Goal: Transaction & Acquisition: Purchase product/service

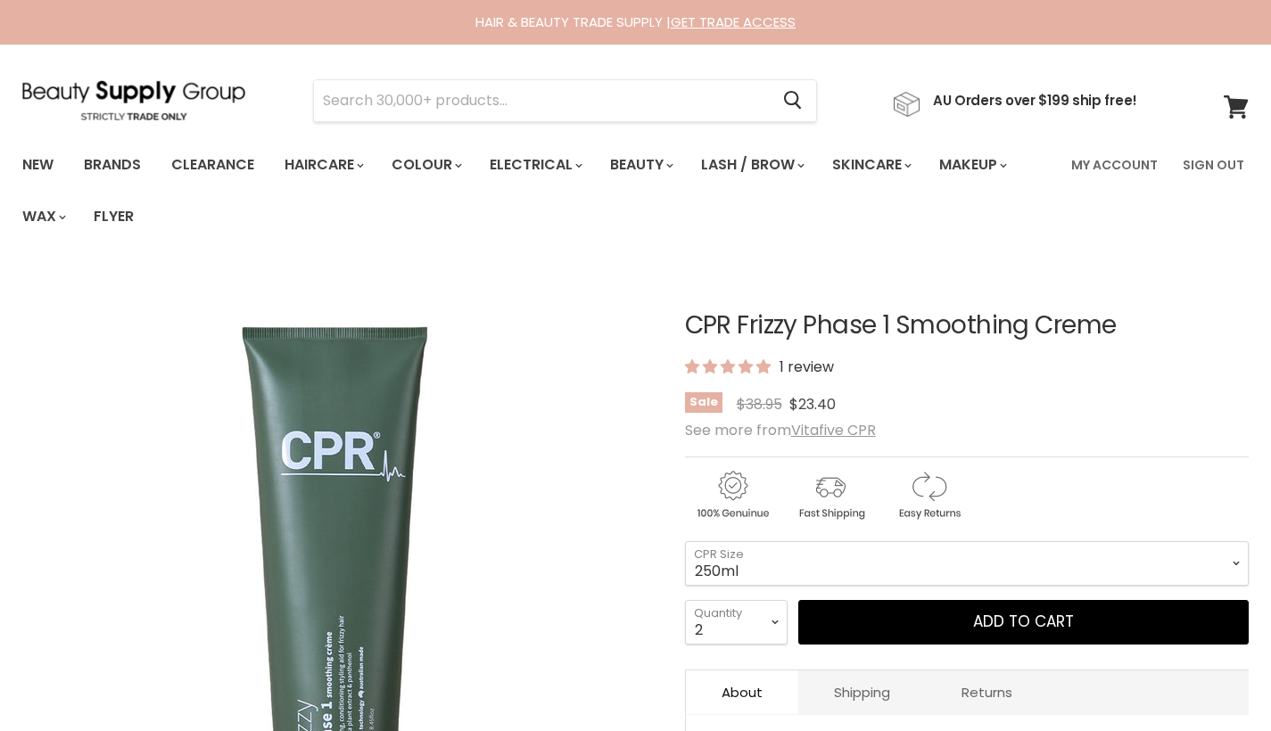
select select "250ml"
select select "2"
click at [597, 107] on input "Search" at bounding box center [541, 100] width 455 height 41
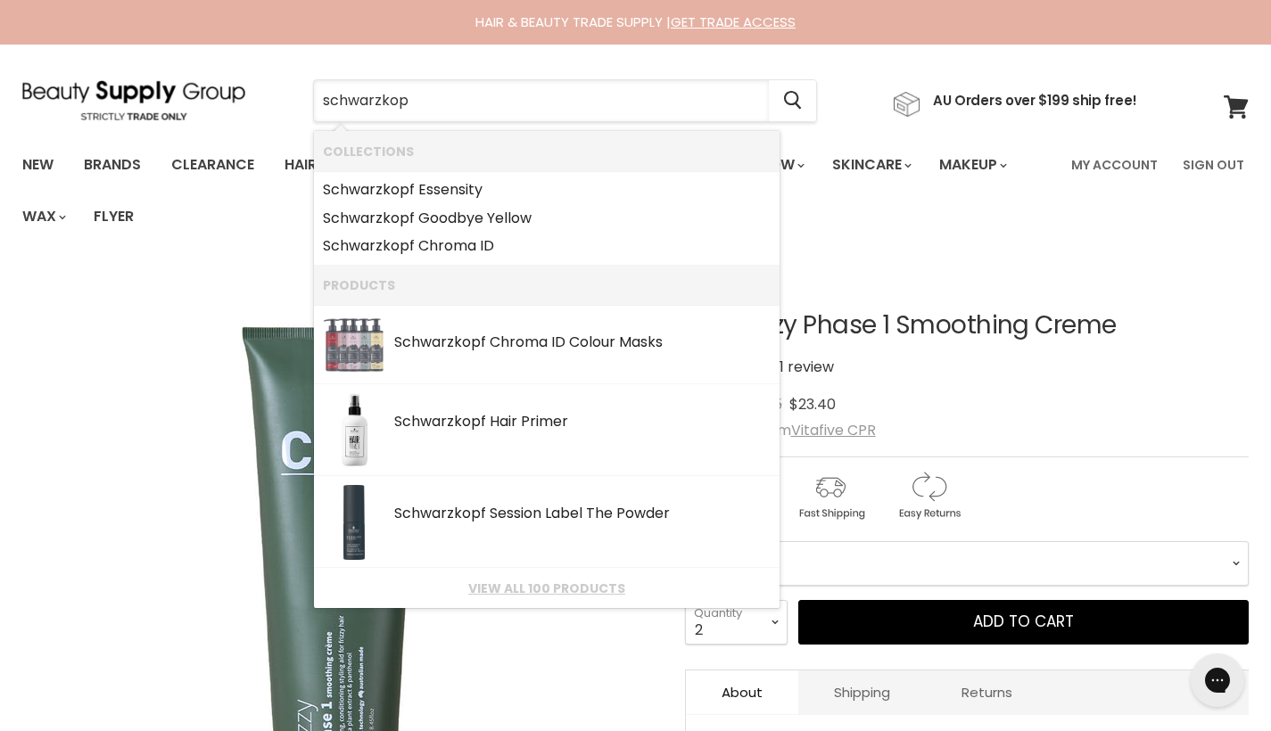
type input "schwarzkopf"
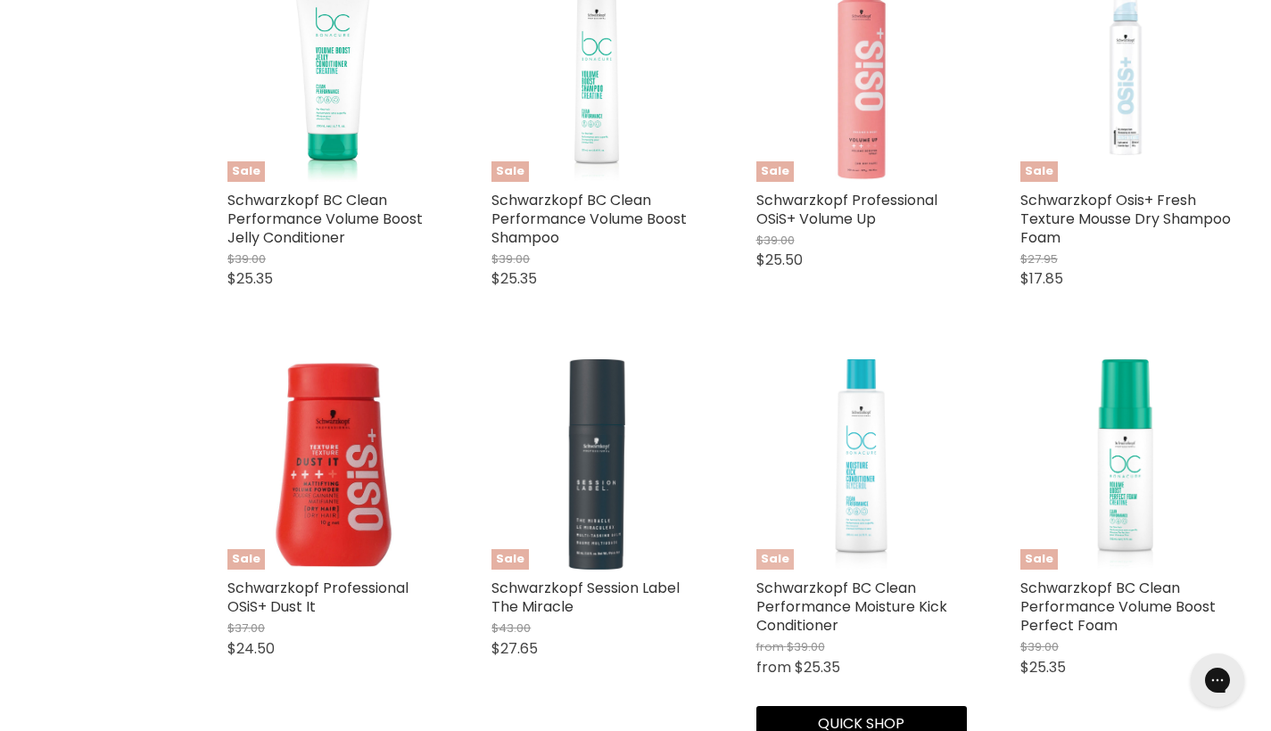
scroll to position [2181, 0]
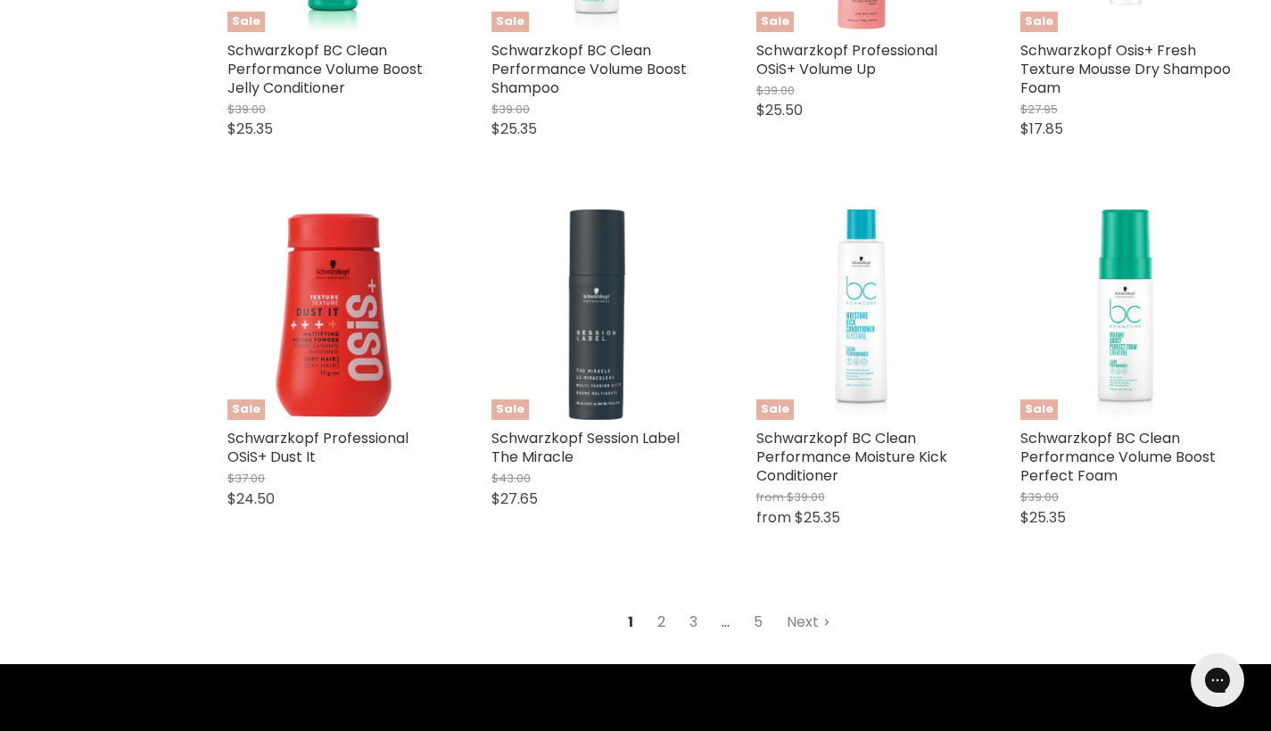
click at [664, 613] on link "2" at bounding box center [662, 622] width 28 height 32
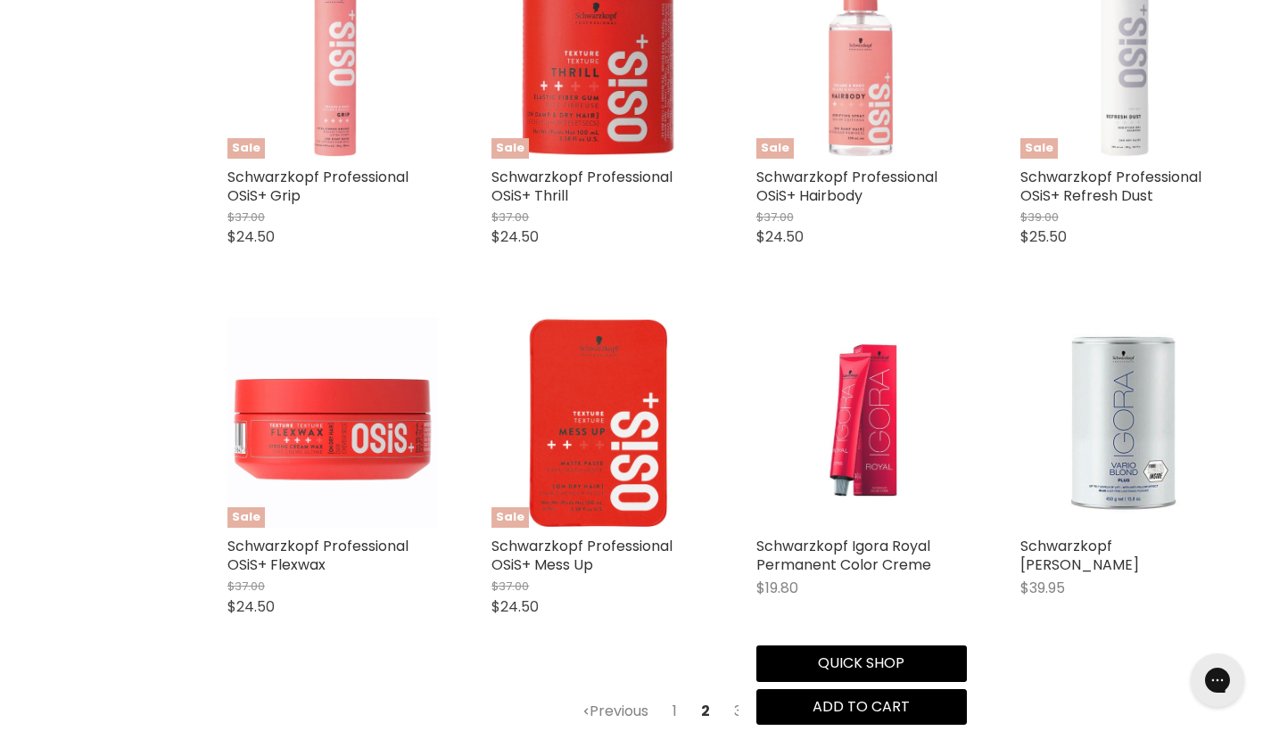
scroll to position [2124, 0]
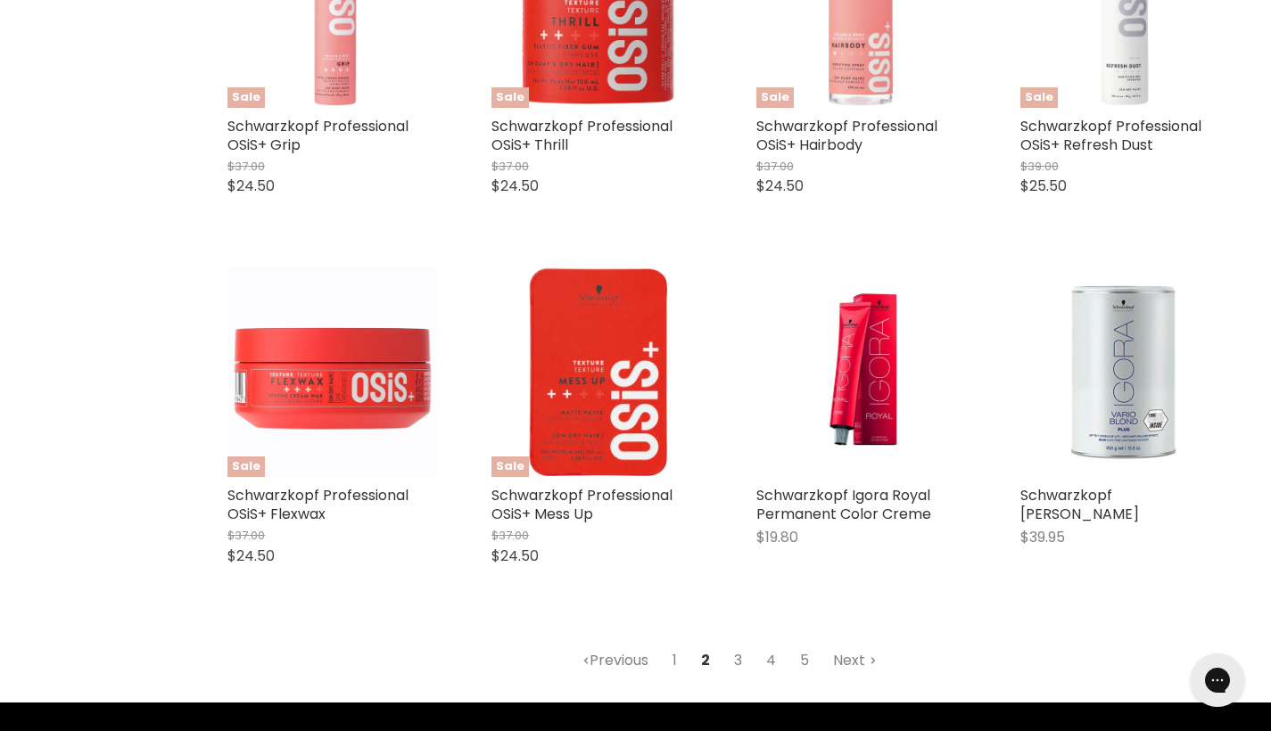
click at [731, 652] on link "3" at bounding box center [738, 661] width 28 height 32
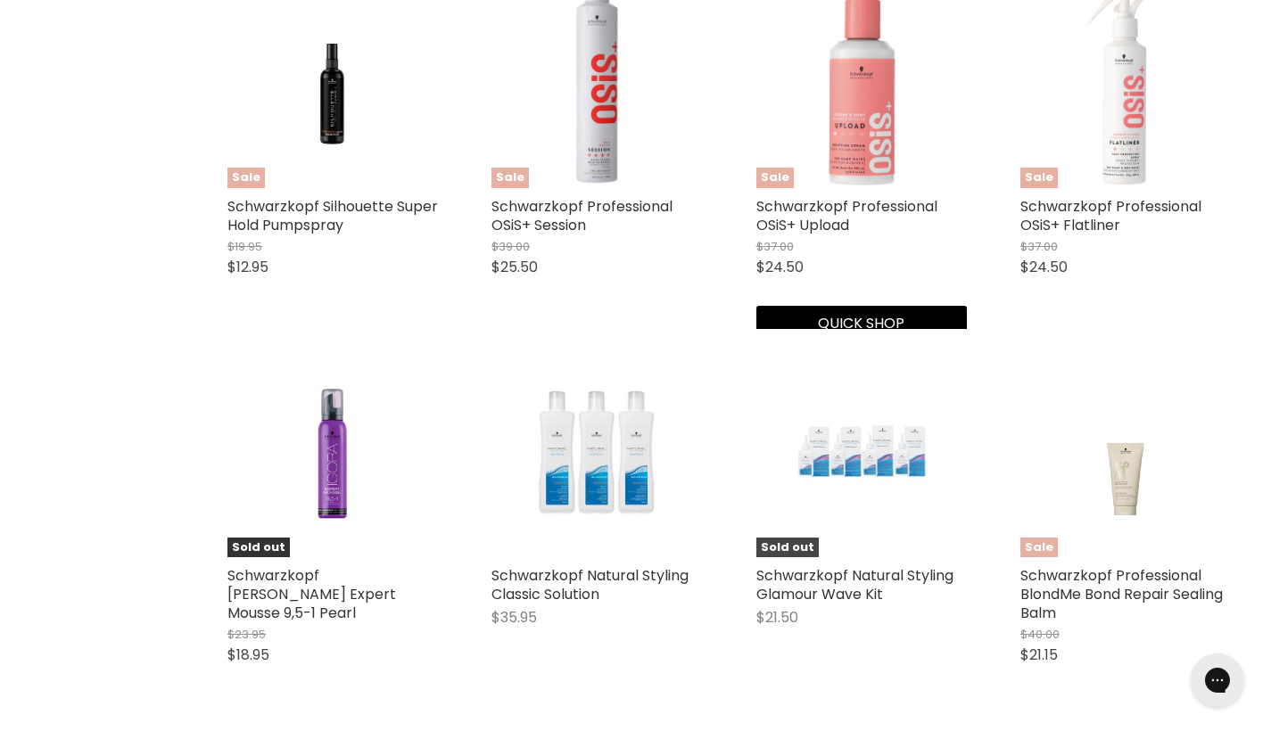
scroll to position [1658, 0]
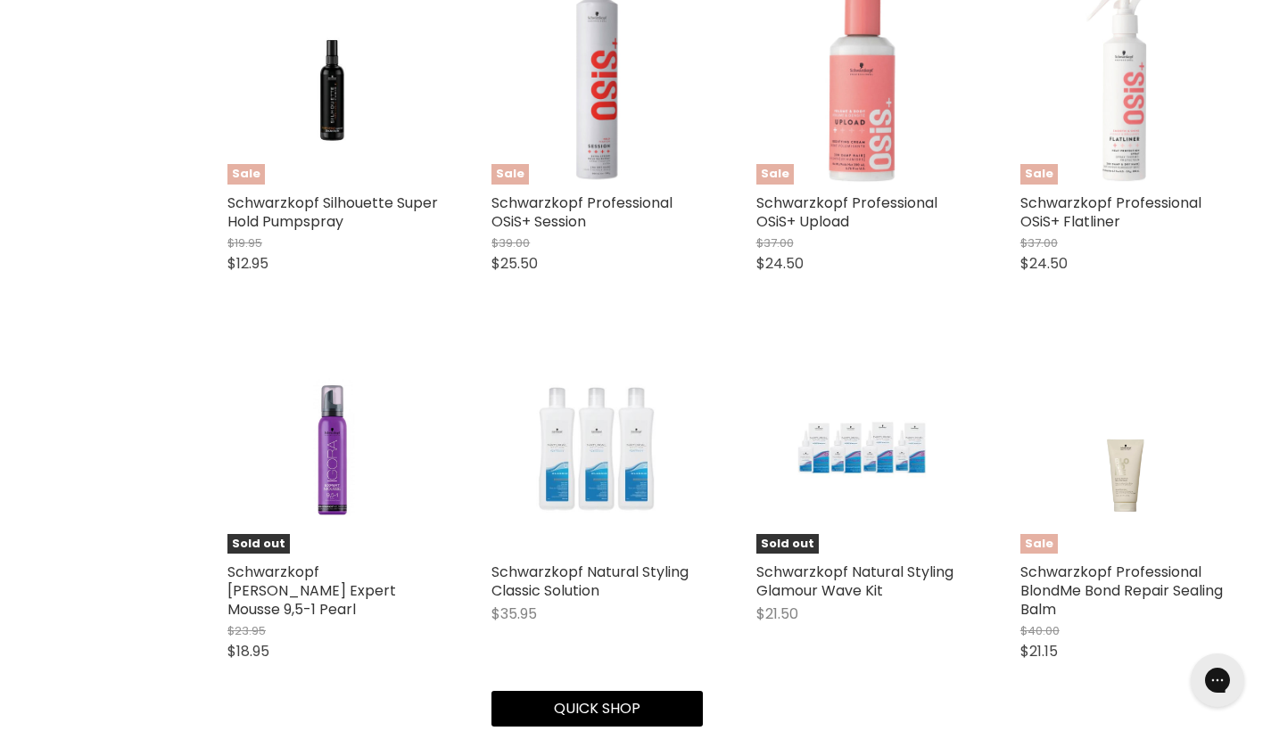
click at [565, 534] on img "Main content" at bounding box center [597, 448] width 140 height 210
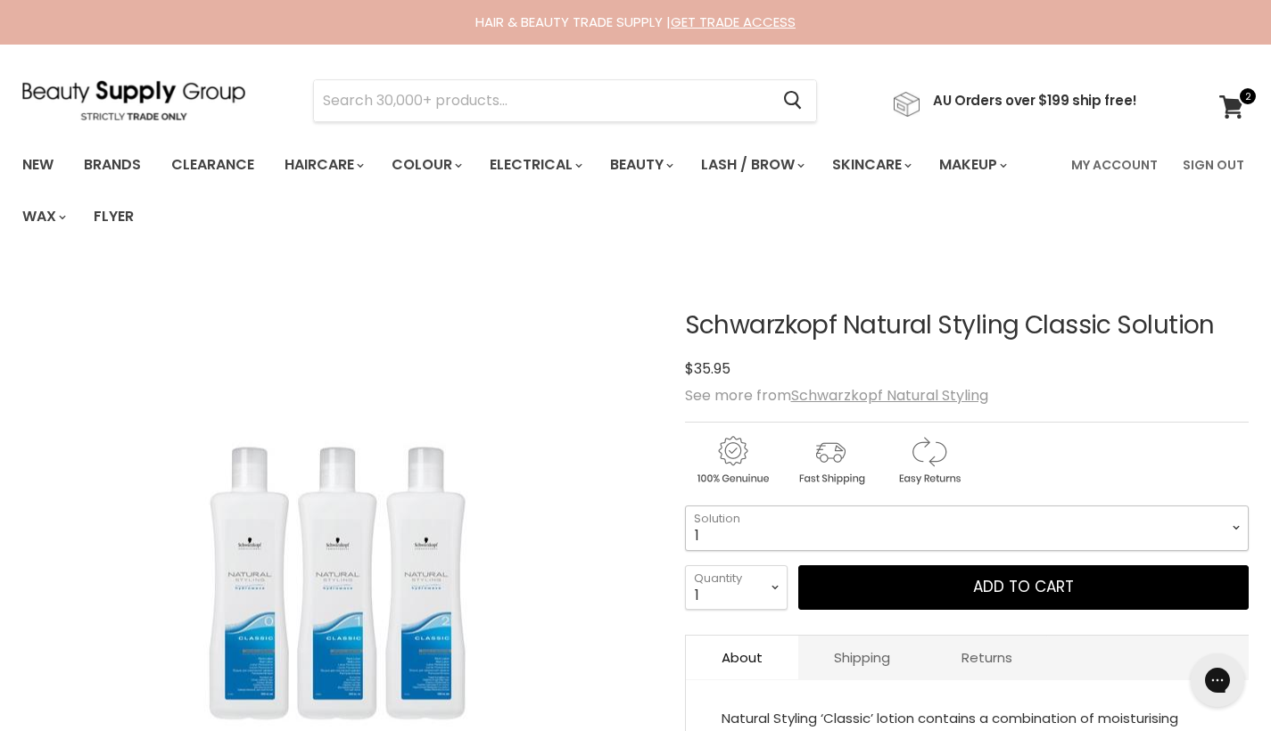
select select "1"
select select "2"
type input "2"
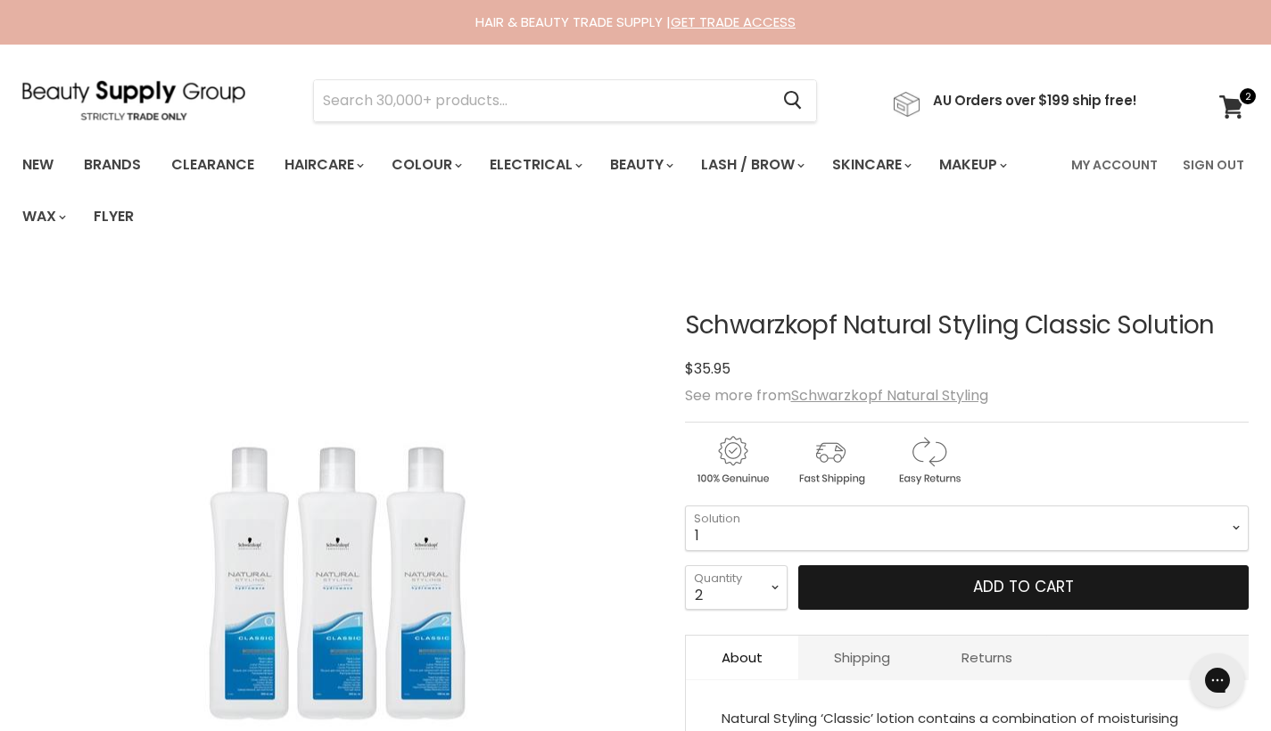
click at [877, 599] on button "Add to cart" at bounding box center [1023, 587] width 451 height 45
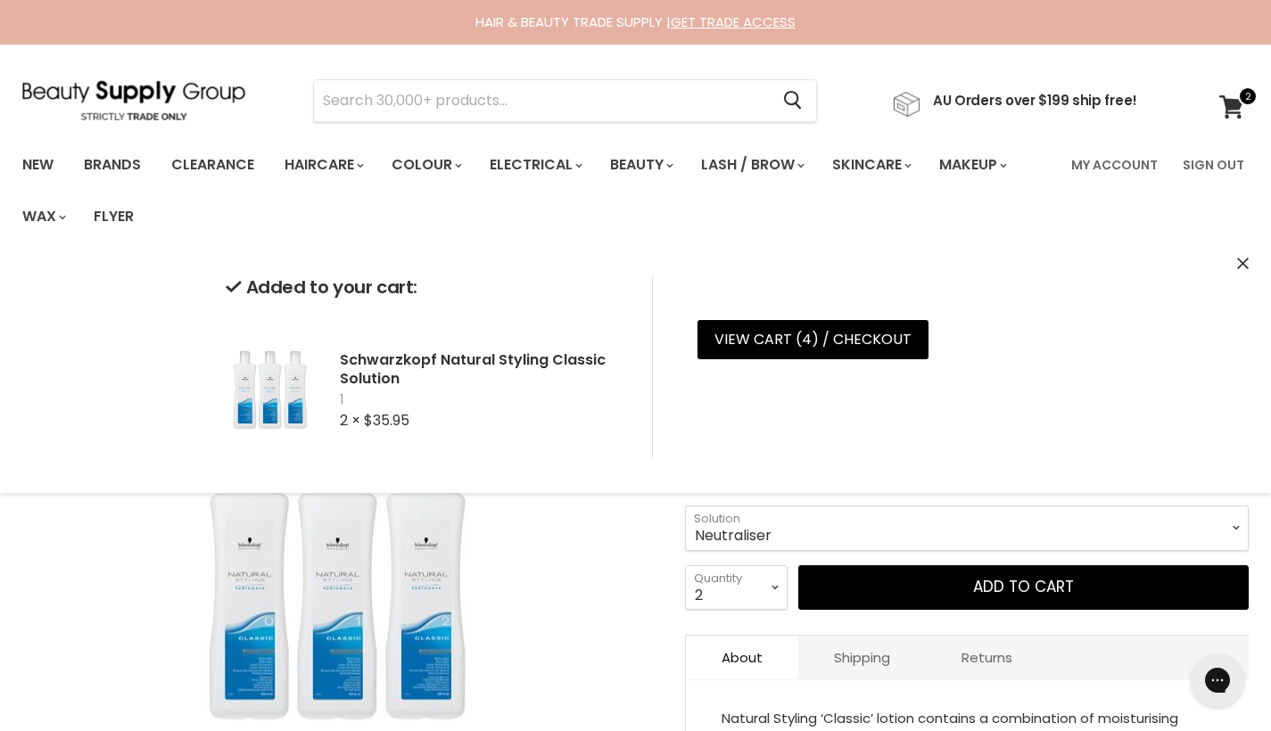
select select "Neutraliser"
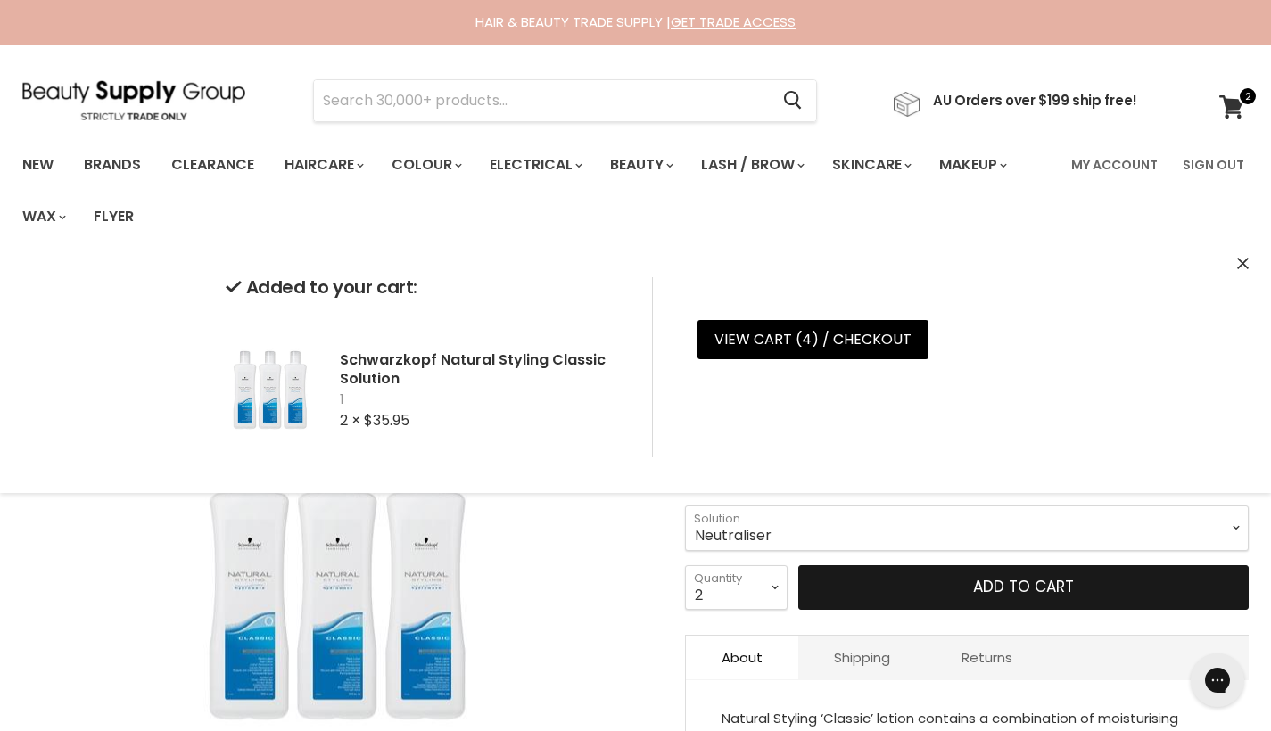
click at [966, 597] on button "Add to cart" at bounding box center [1023, 587] width 451 height 45
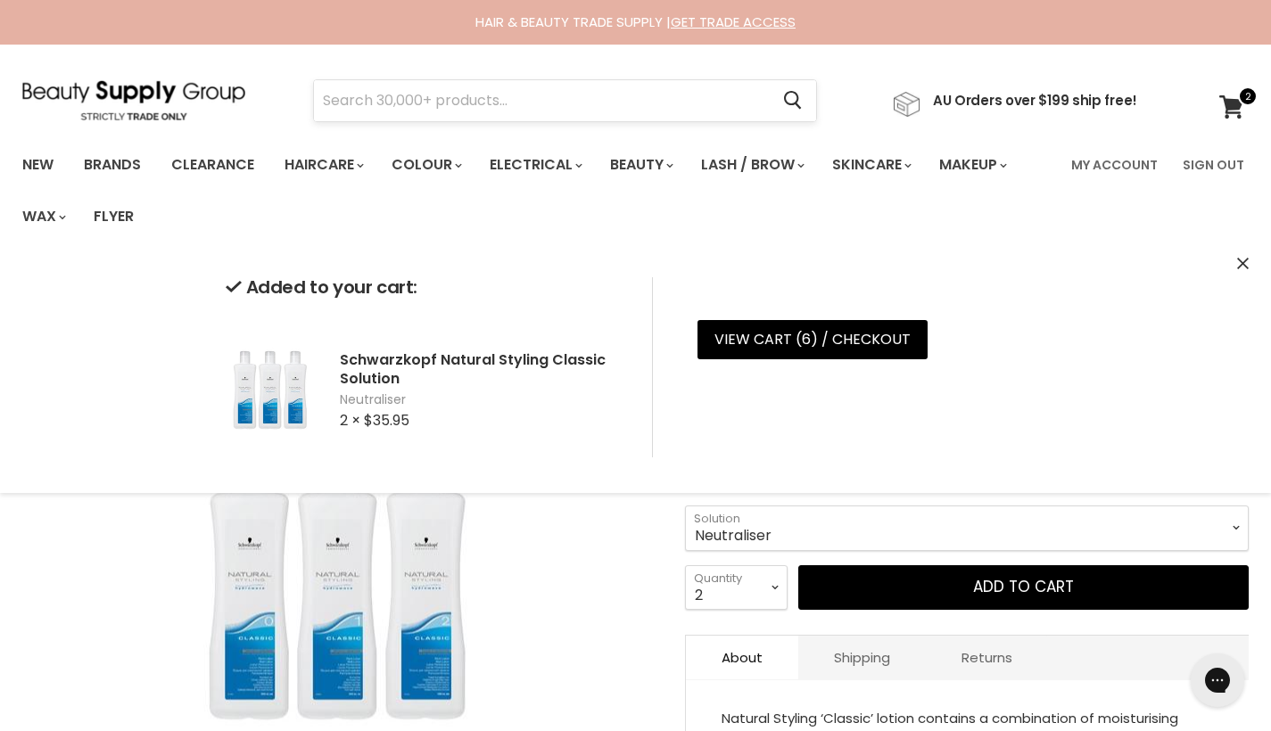
click at [441, 95] on input "Search" at bounding box center [541, 100] width 455 height 41
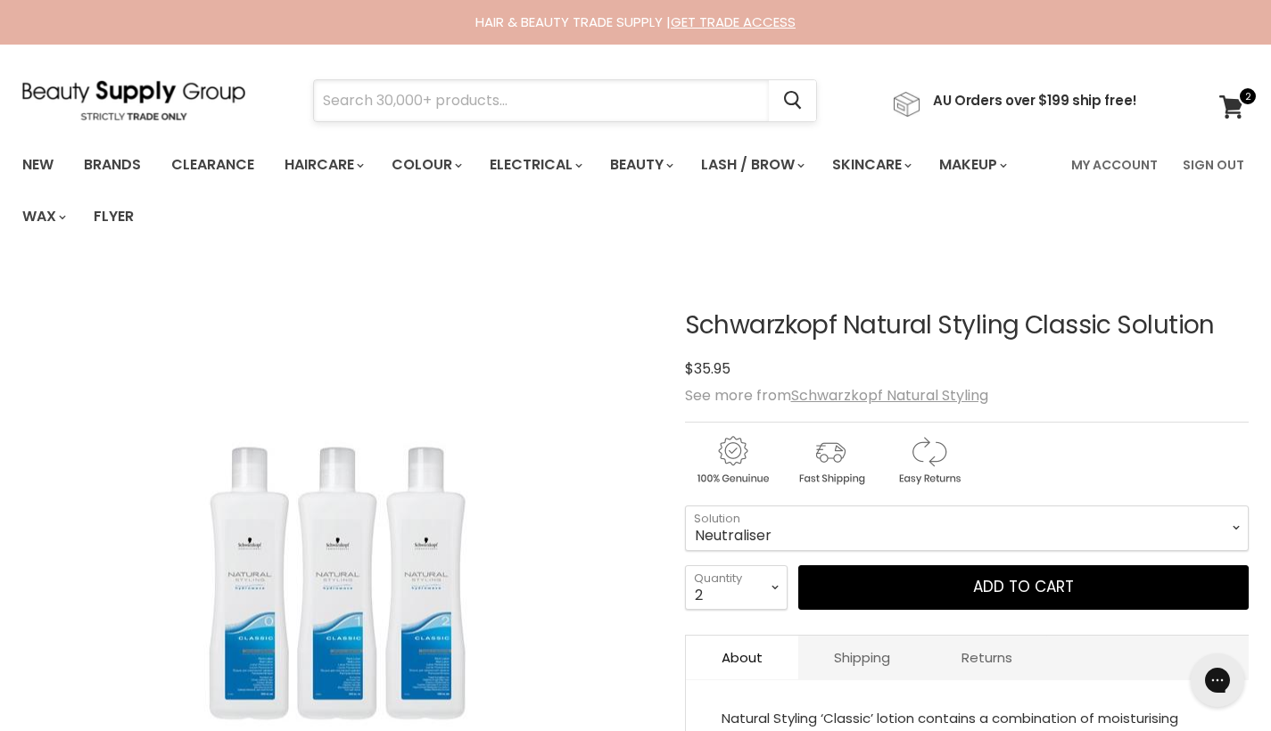
click at [467, 106] on input "Search" at bounding box center [541, 100] width 455 height 41
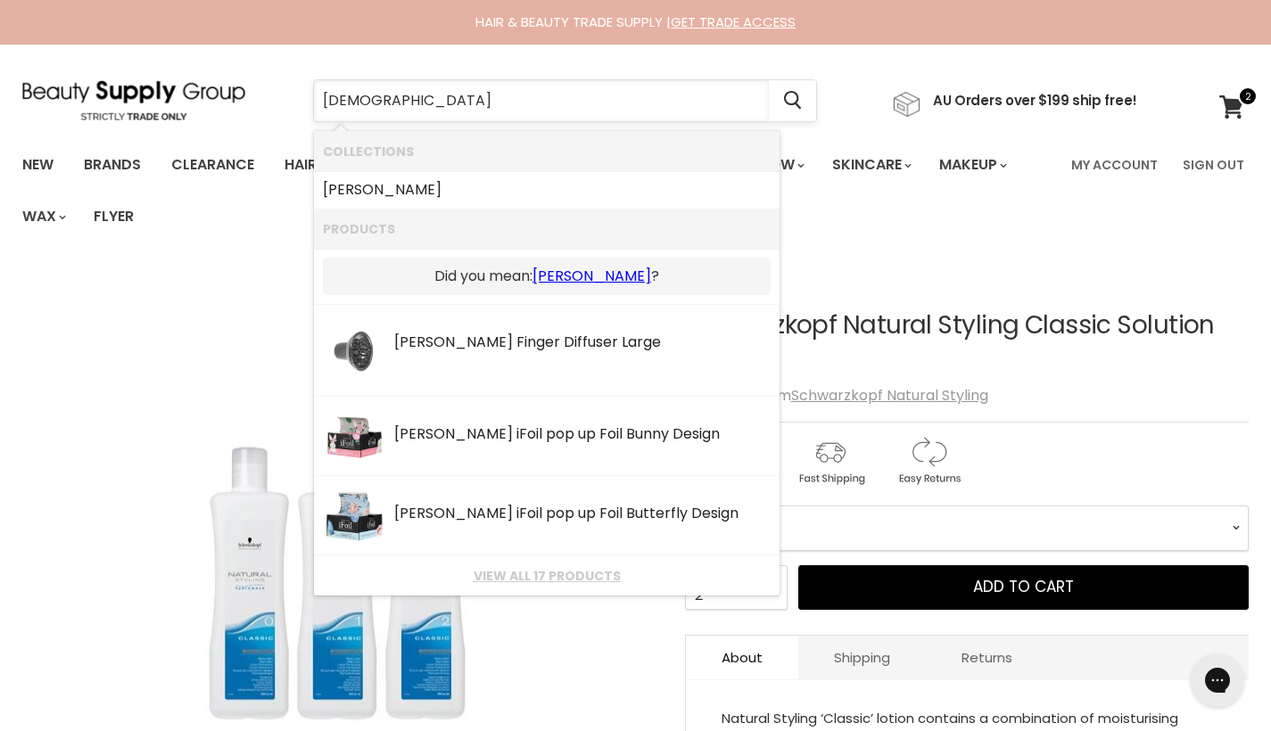
type input "zotos"
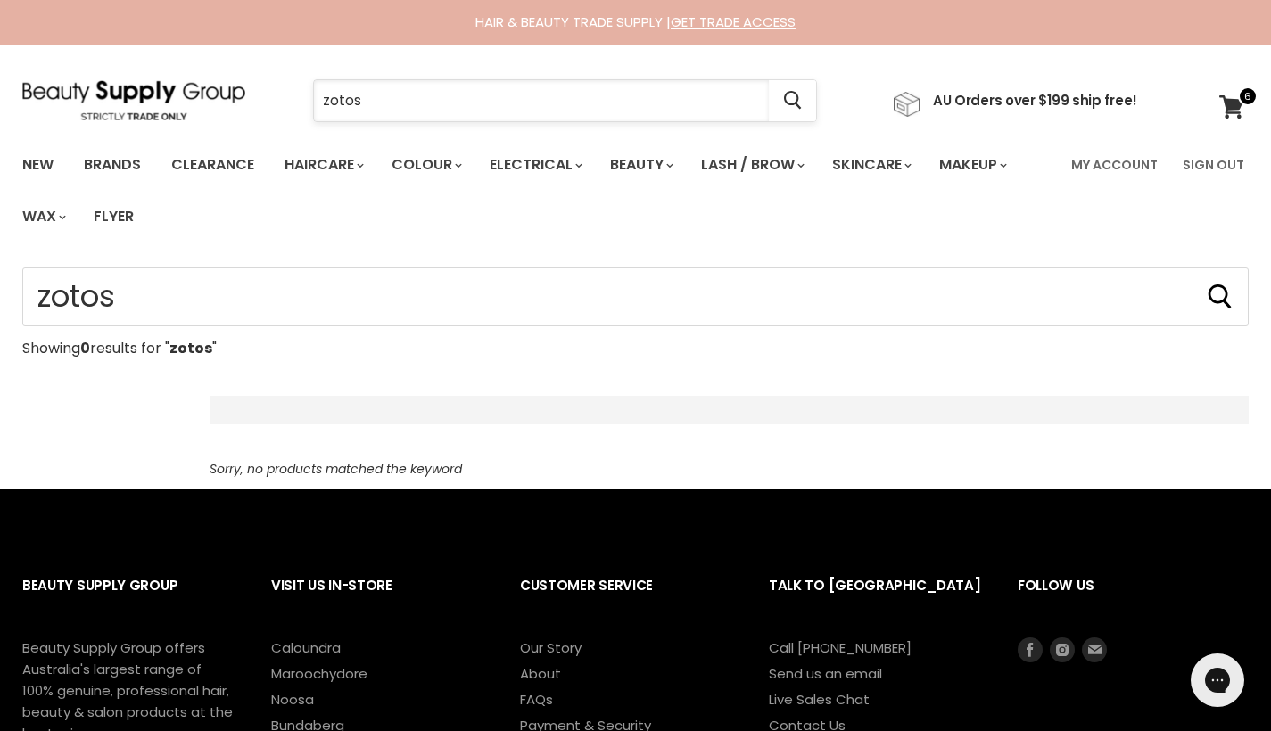
click at [445, 100] on input "zotos" at bounding box center [541, 100] width 455 height 41
type input "z"
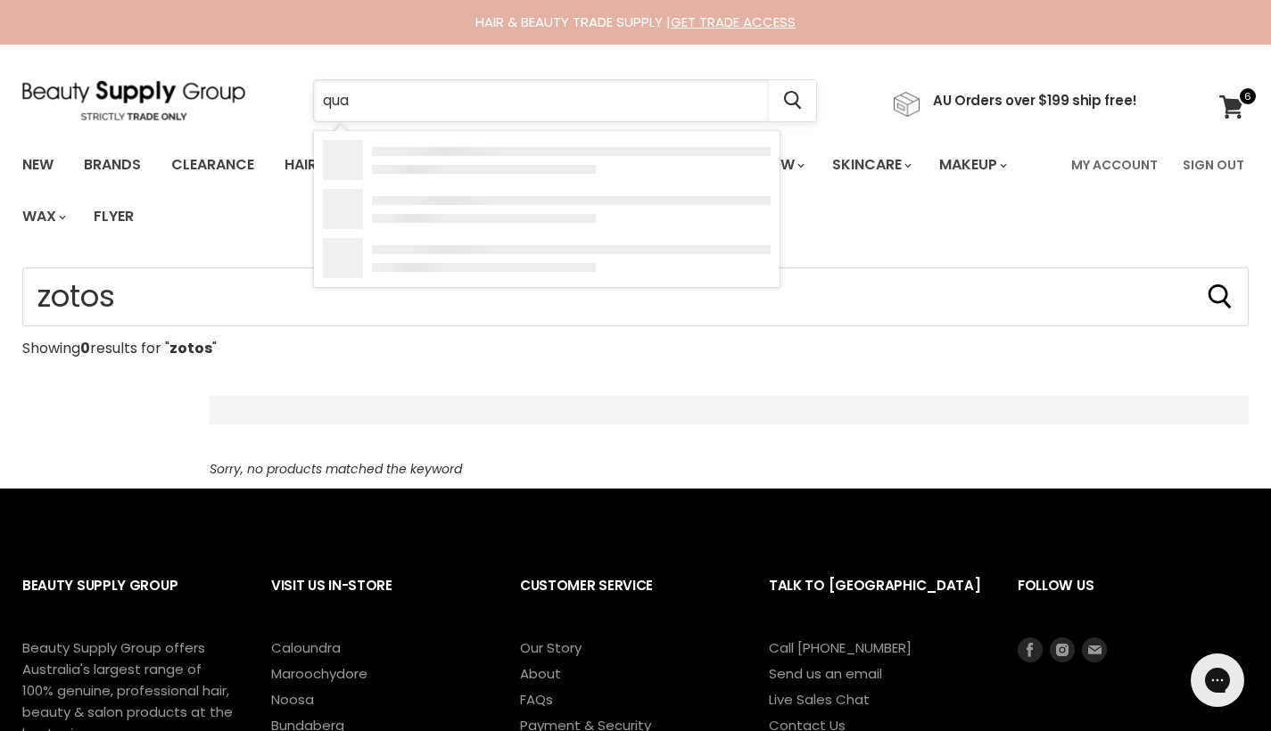
type input "quan"
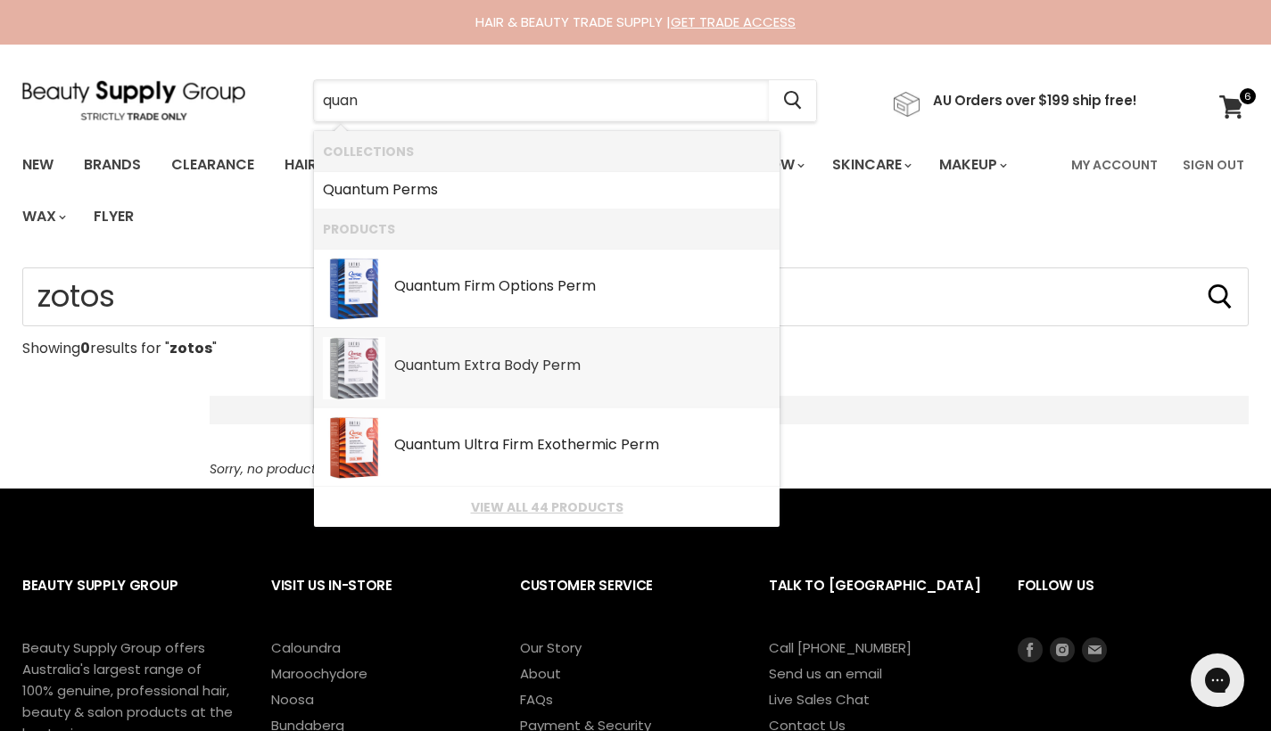
click at [512, 384] on link "Quan tum Extra Body Perm SKU: QTP010 Quantum Perms" at bounding box center [547, 368] width 448 height 62
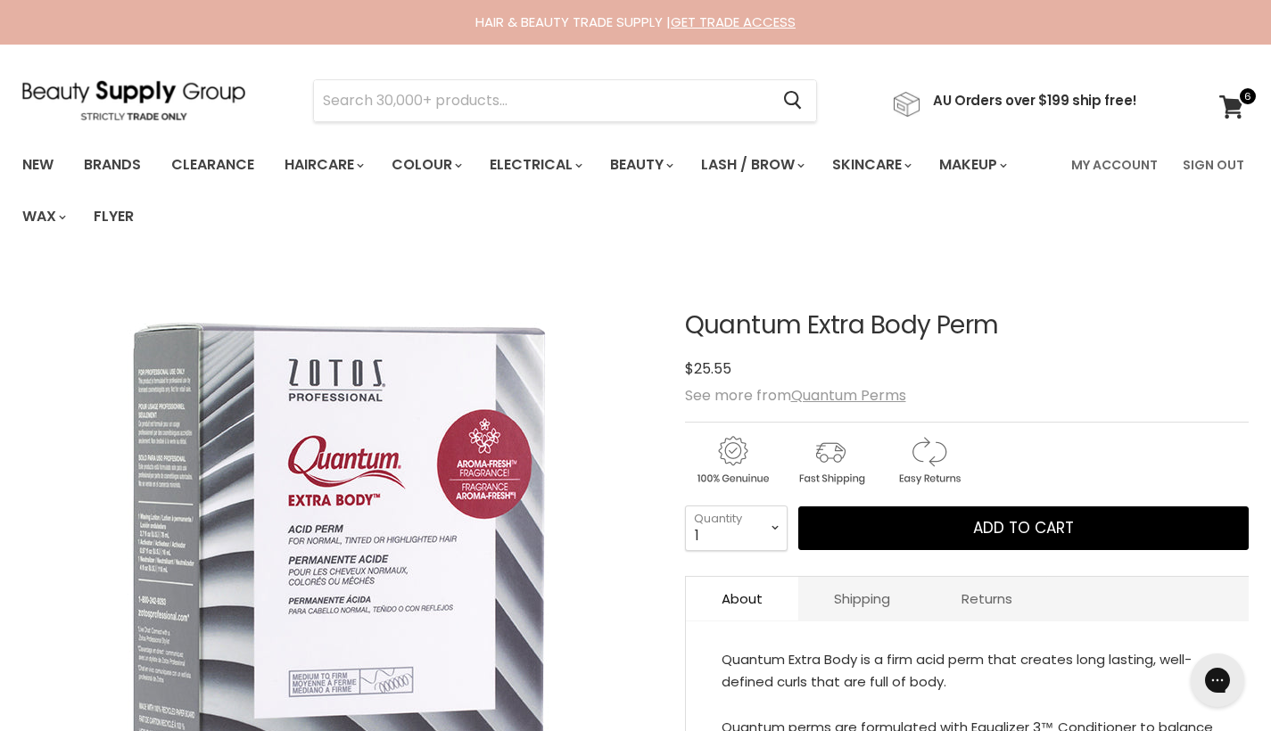
click at [731, 549] on div "1 2 3 4 5 6 7 8 9 10+ Quantity 1 Quantity" at bounding box center [736, 528] width 103 height 45
select select "8"
type input "8"
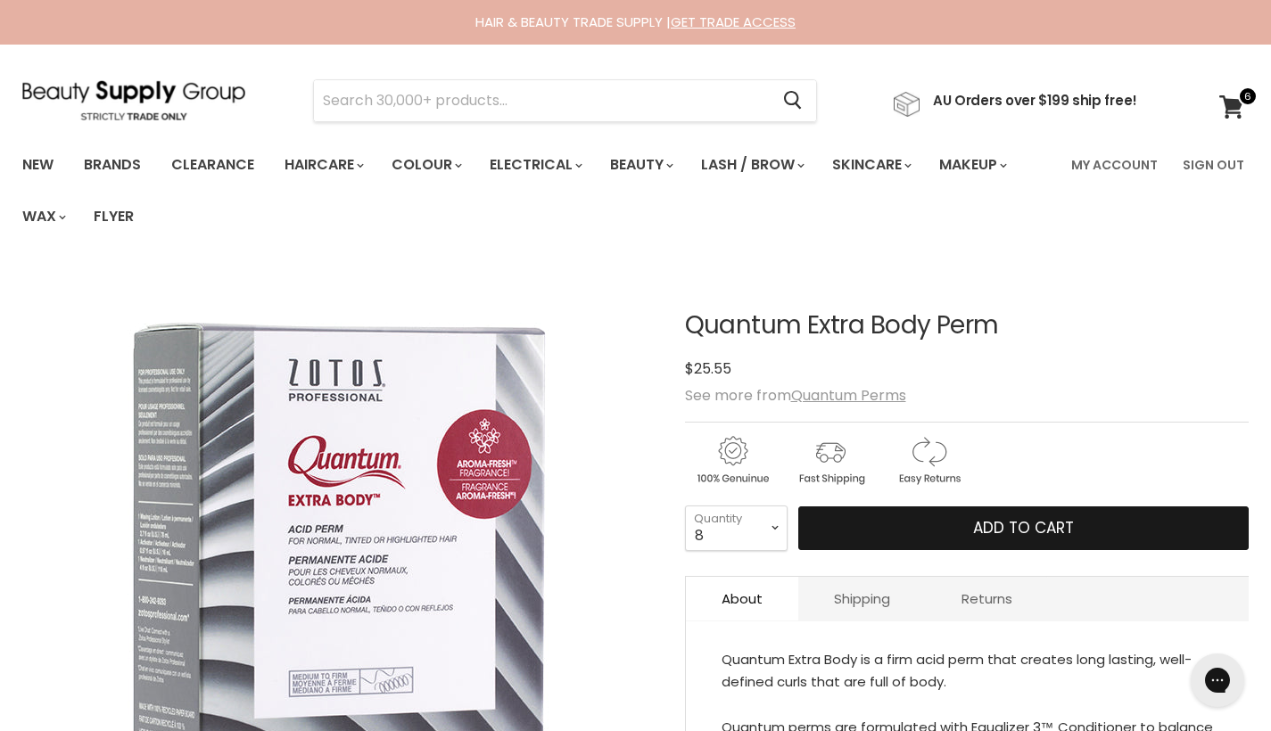
click at [859, 524] on button "Add to cart" at bounding box center [1023, 529] width 451 height 45
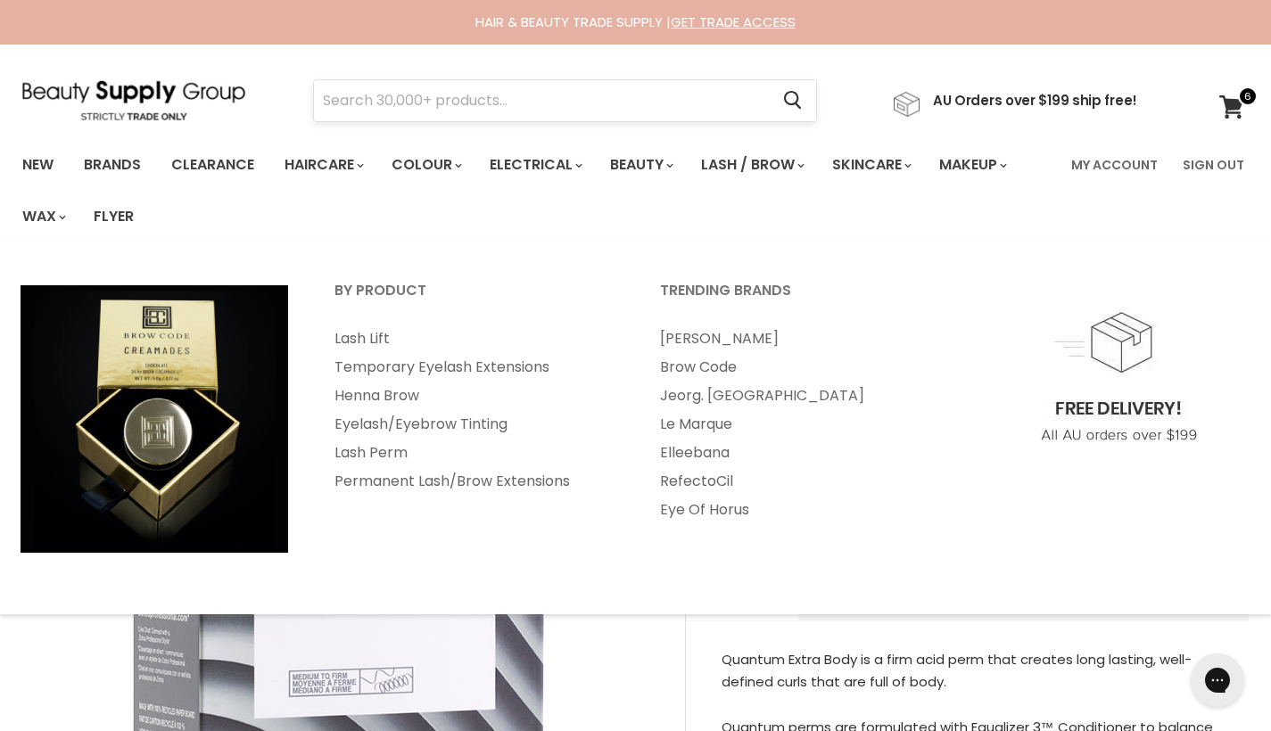
click at [706, 95] on input "Search" at bounding box center [541, 100] width 455 height 41
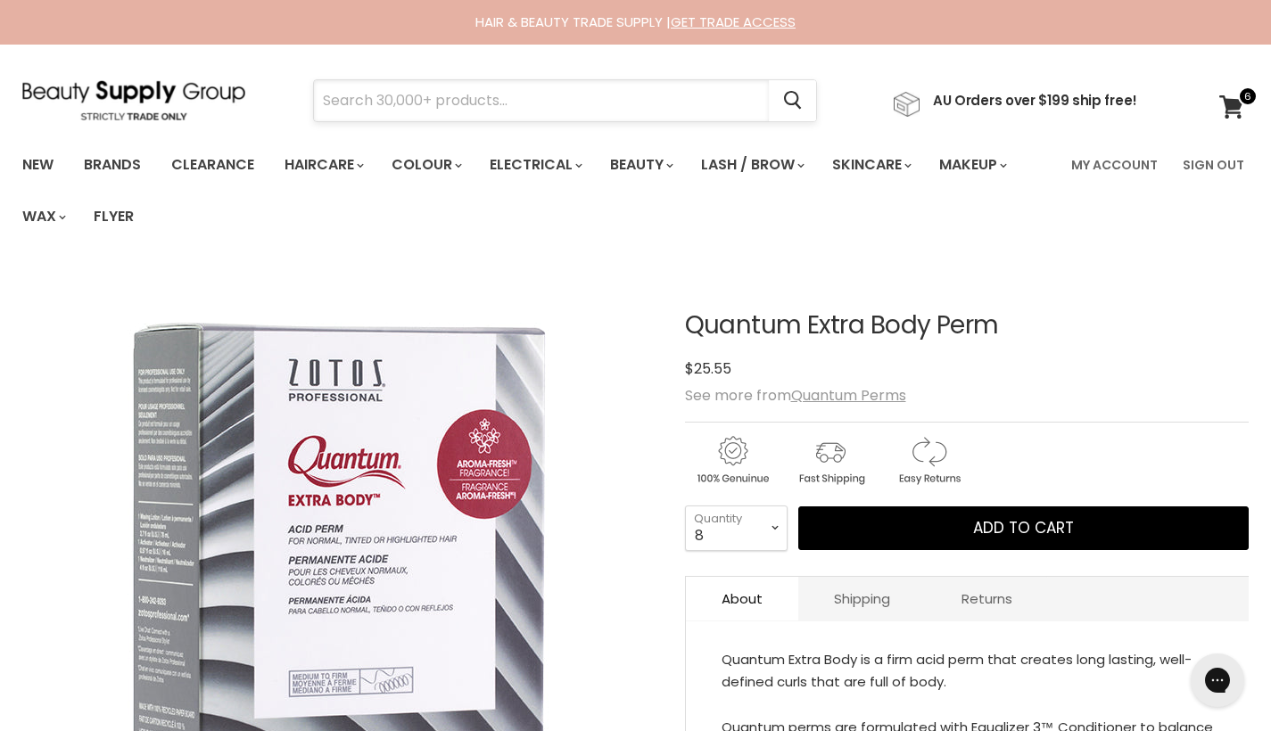
click at [448, 97] on input "Search" at bounding box center [541, 100] width 455 height 41
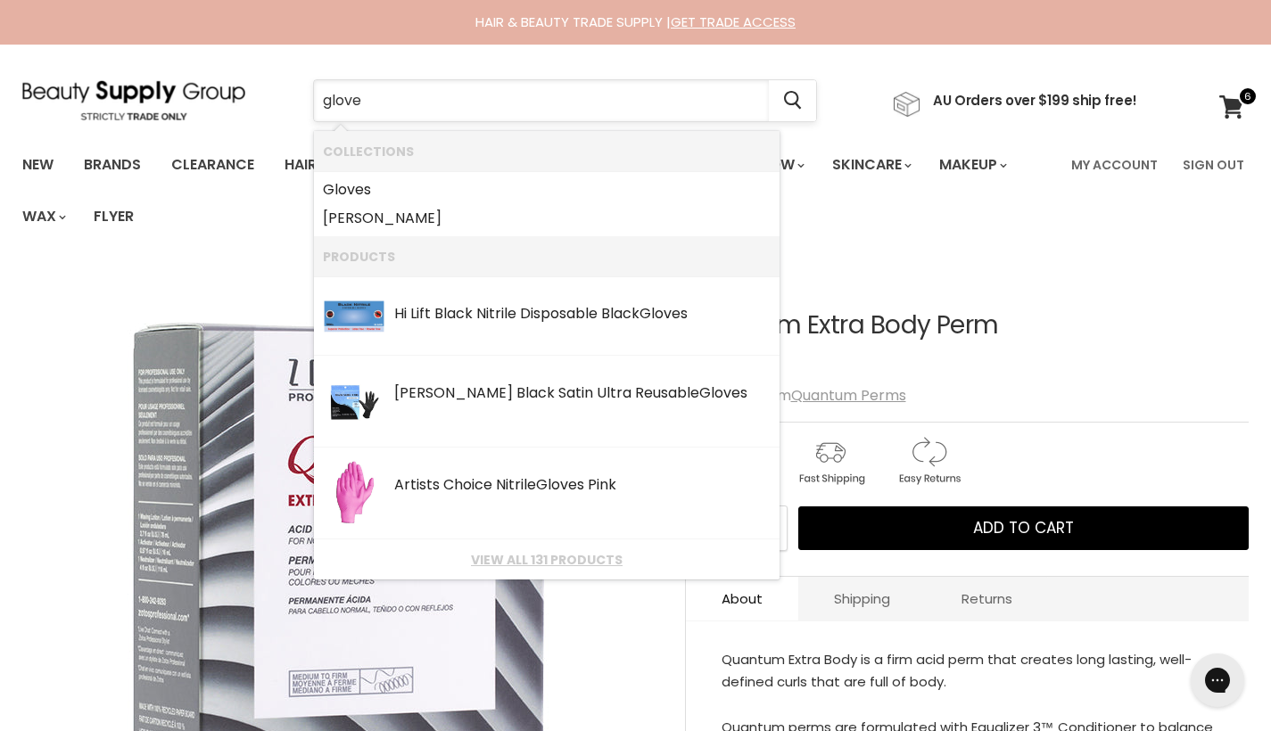
type input "gloves"
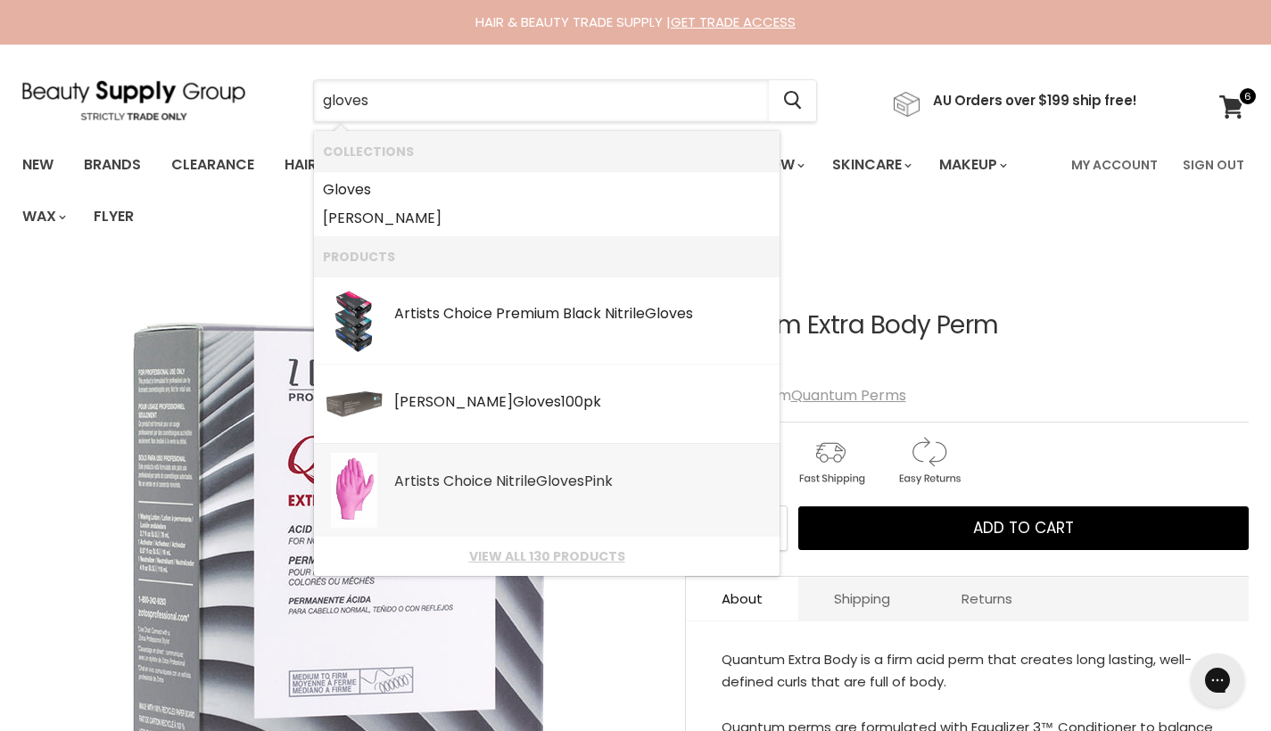
click at [483, 484] on div "Artists Choice Nitrile Gloves Pink" at bounding box center [582, 483] width 376 height 19
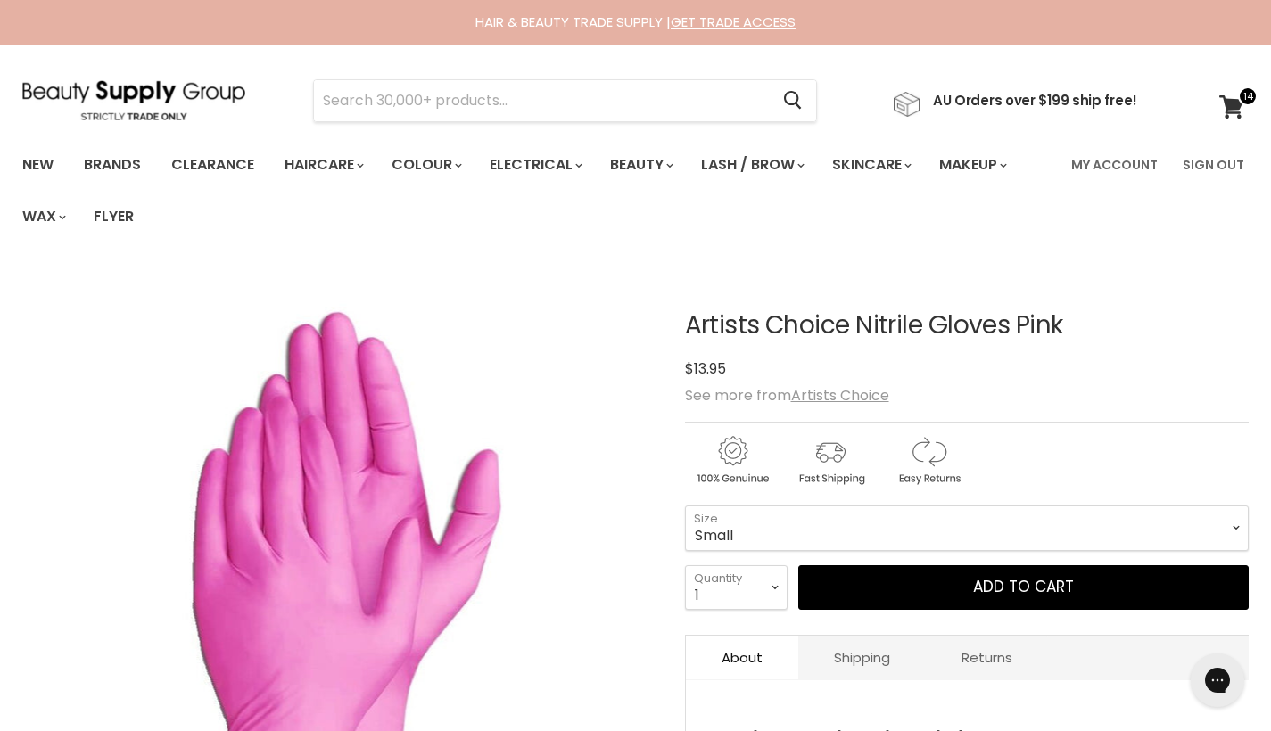
scroll to position [194, 0]
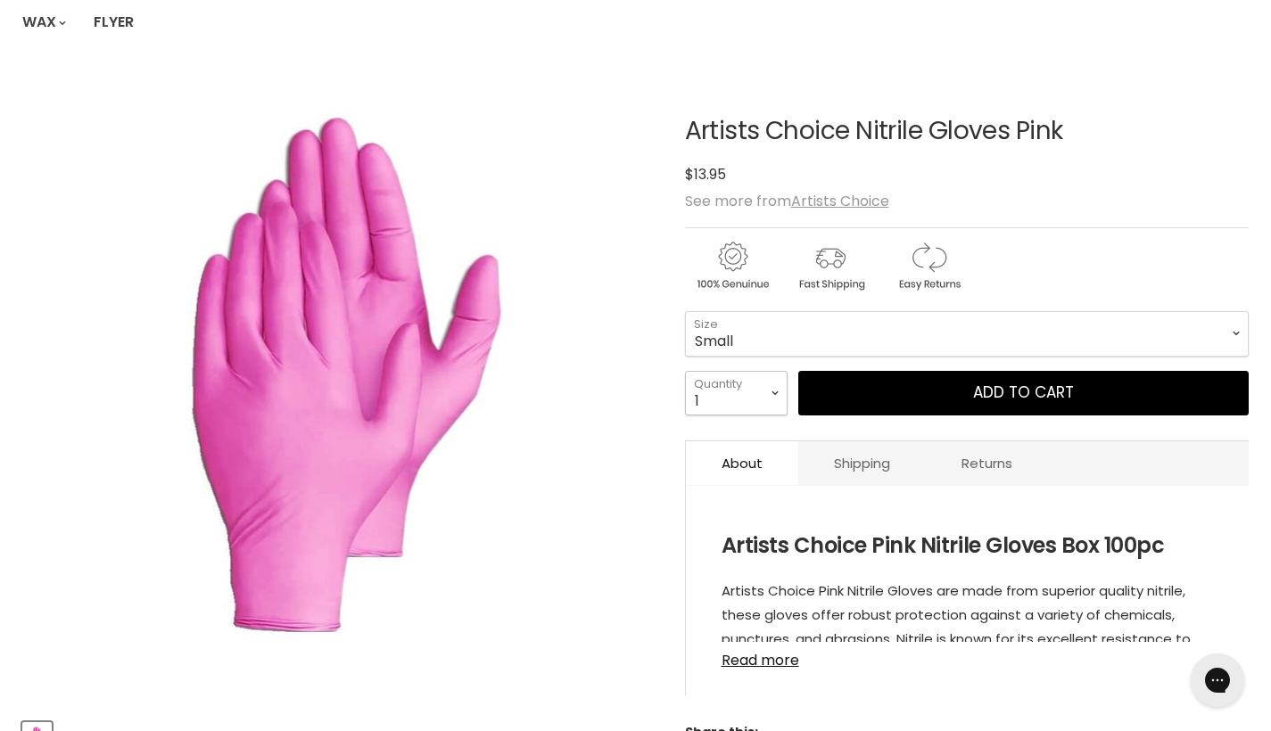
select select "2"
type input "2"
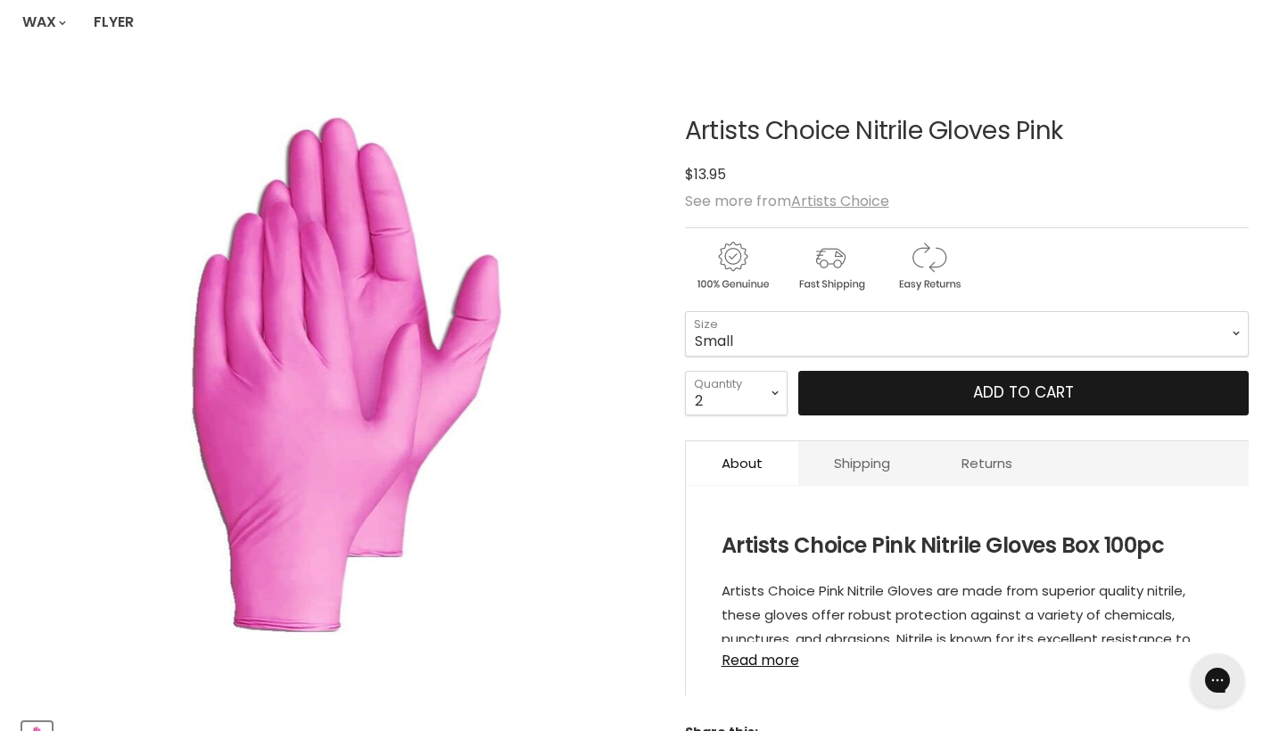
click at [813, 390] on button "Add to cart" at bounding box center [1023, 393] width 451 height 45
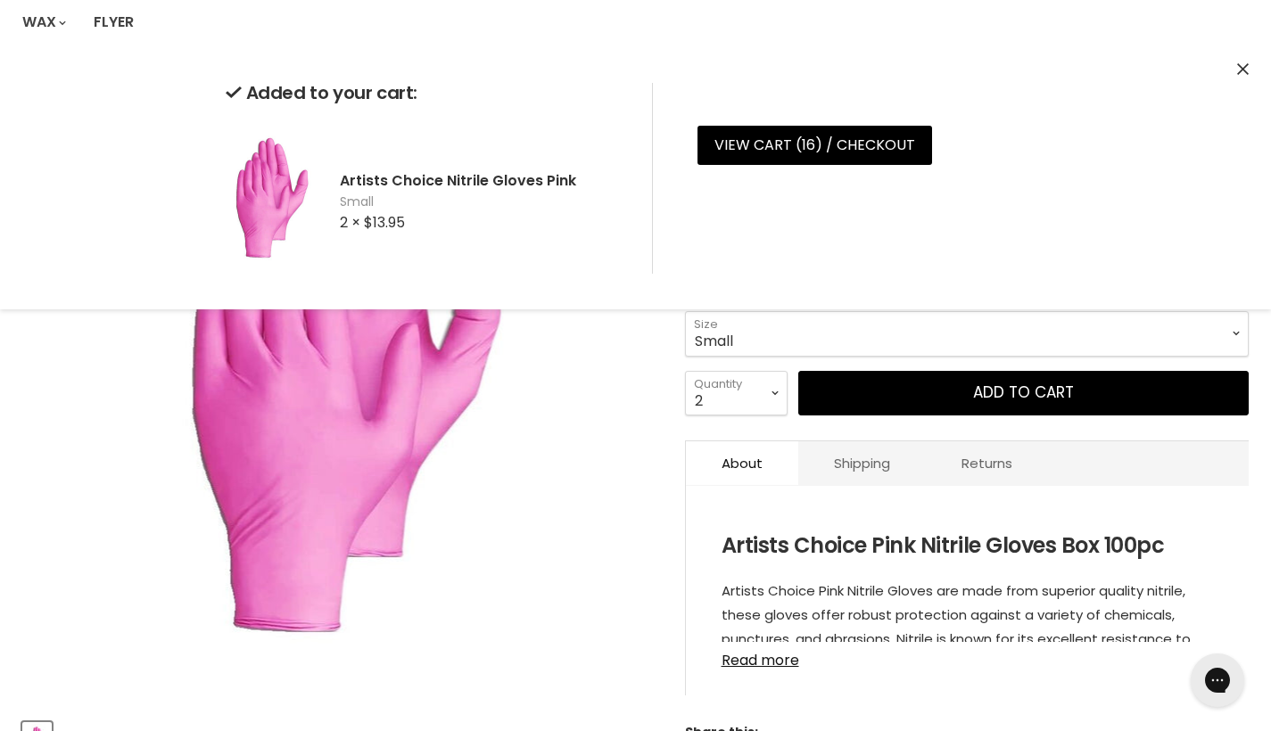
scroll to position [0, 0]
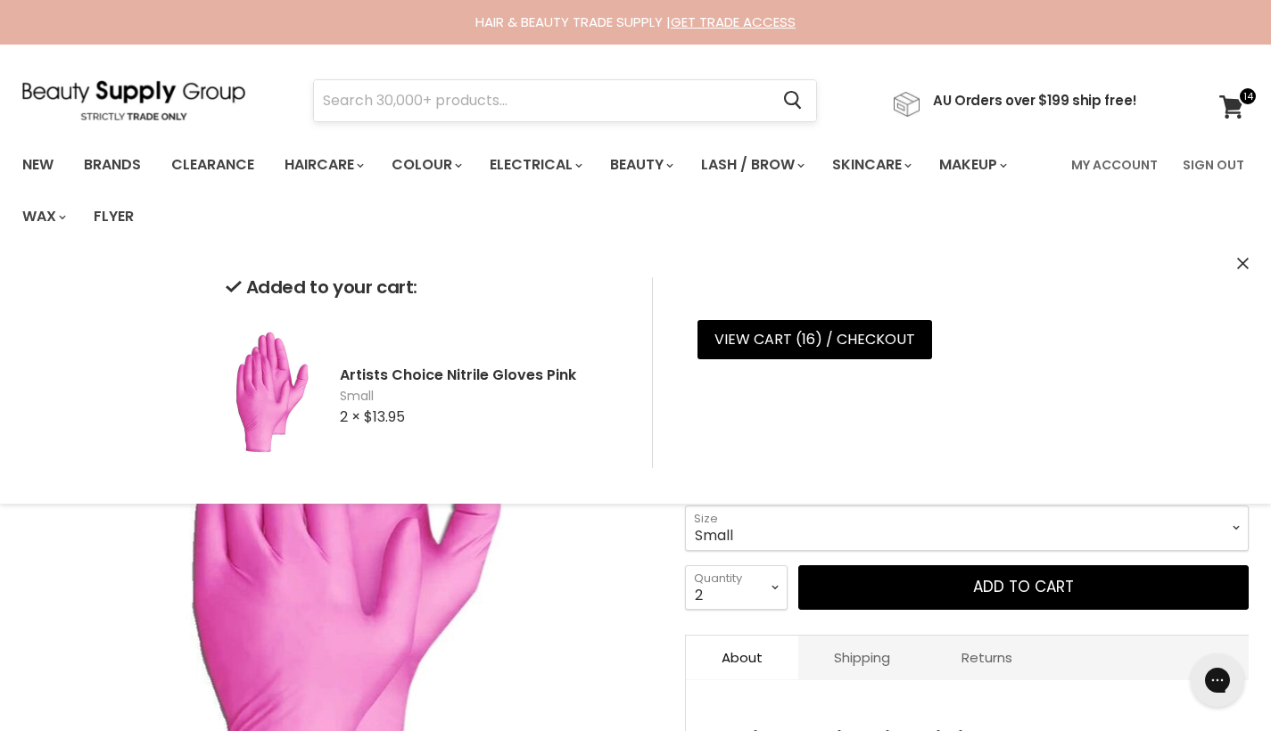
click at [514, 91] on input "Search" at bounding box center [541, 100] width 455 height 41
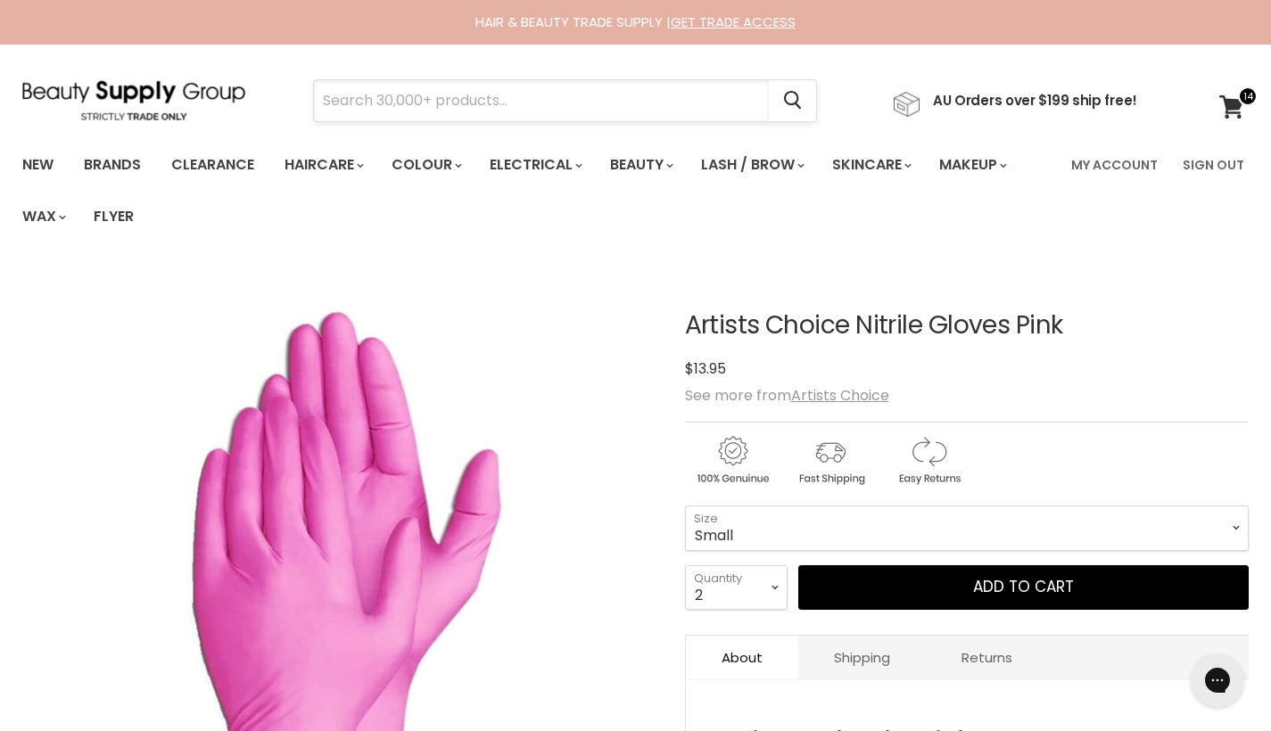
click at [384, 111] on input "Search" at bounding box center [541, 100] width 455 height 41
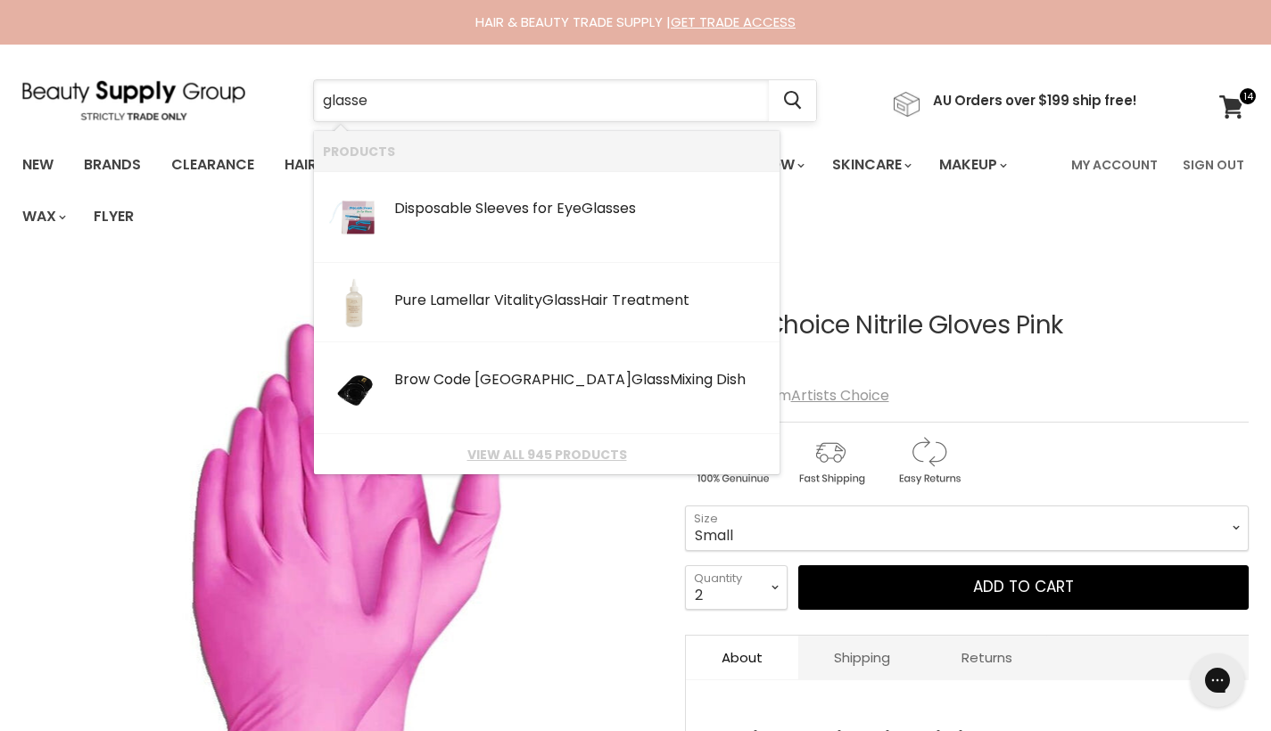
type input "glasses"
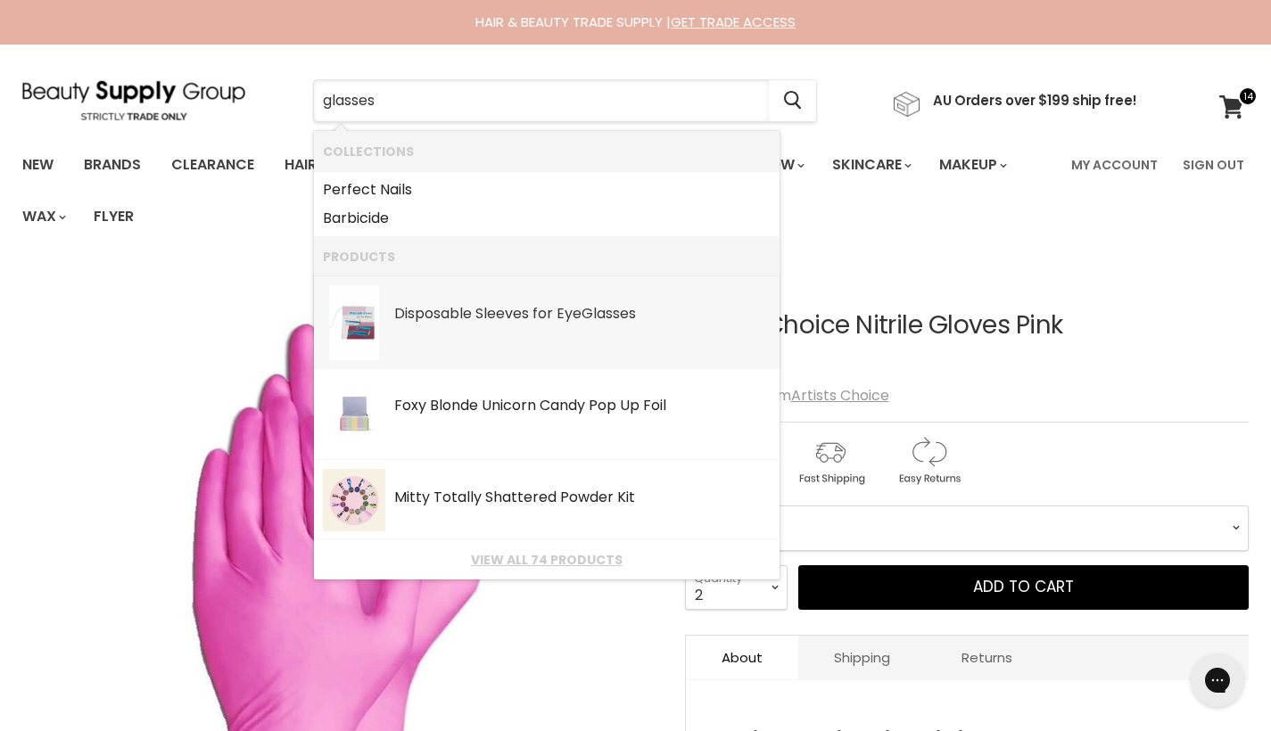
click at [461, 332] on link "Disposable Sleeves for Eye Glasses SKU: GP200 AMW" at bounding box center [547, 322] width 448 height 75
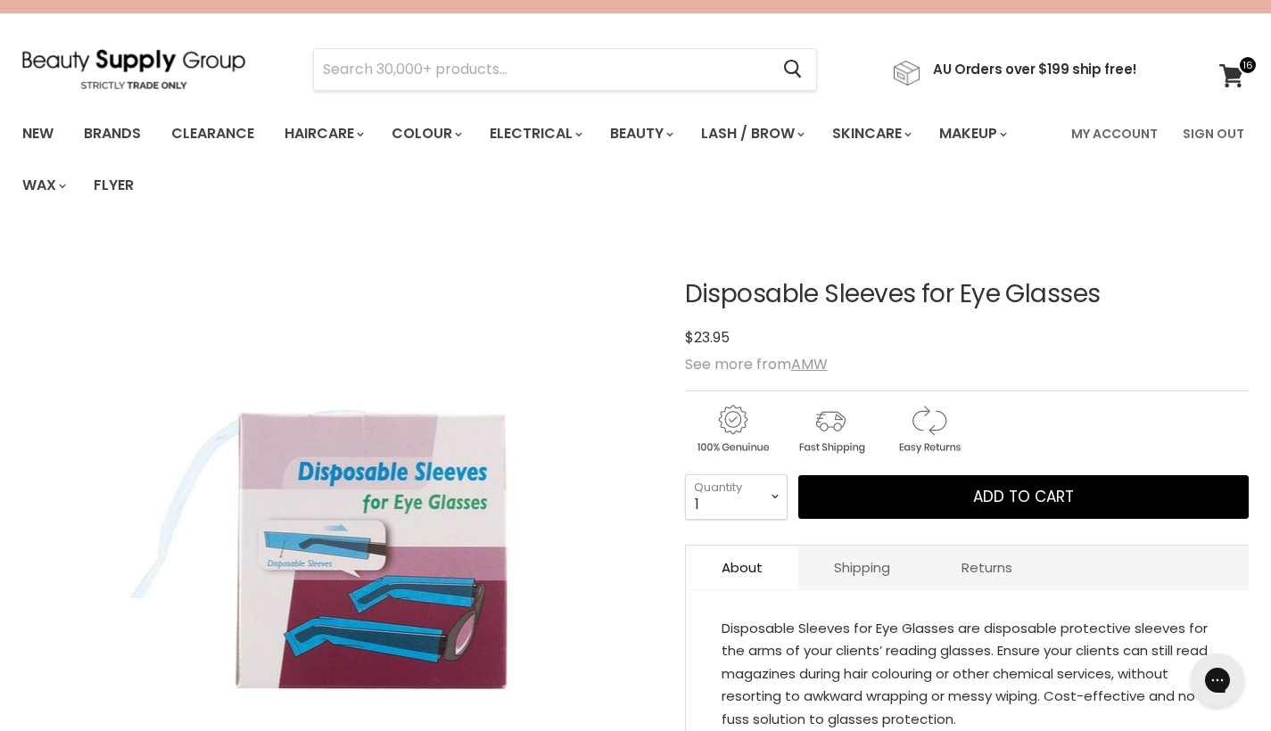
scroll to position [104, 0]
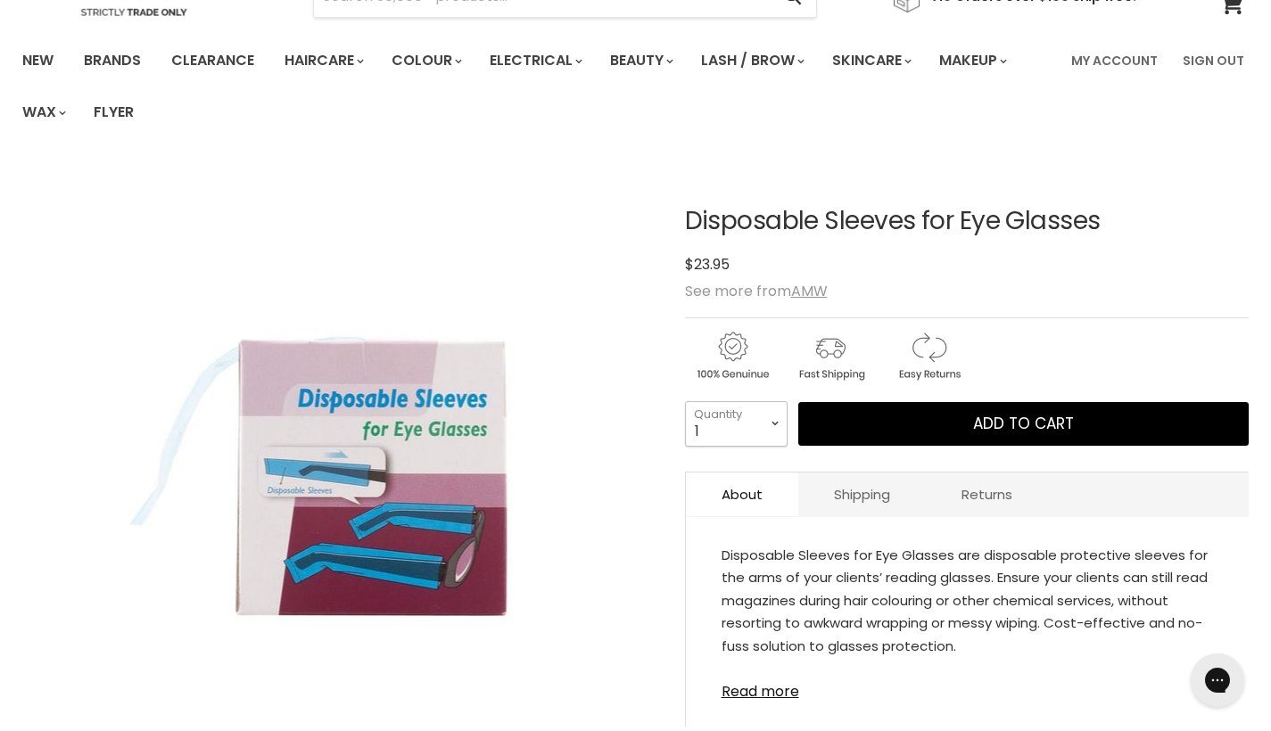
select select "2"
type input "2"
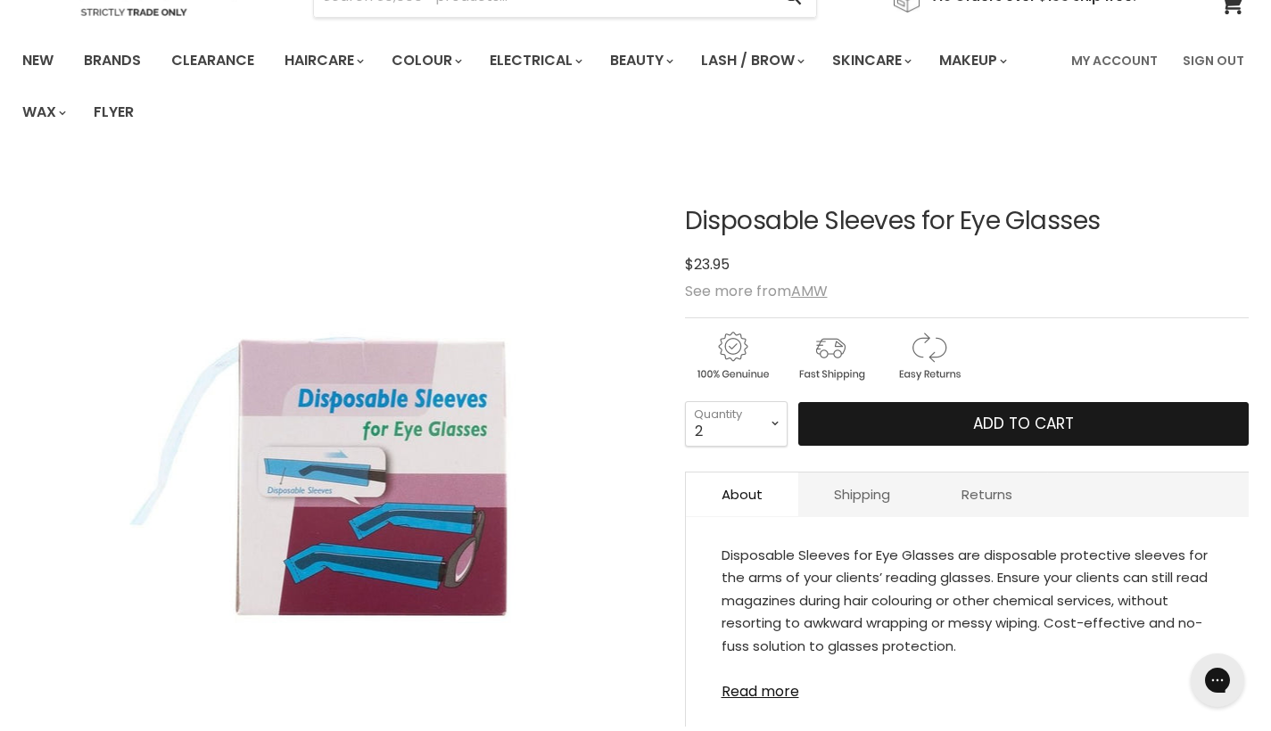
click at [863, 422] on button "Add to cart" at bounding box center [1023, 424] width 451 height 45
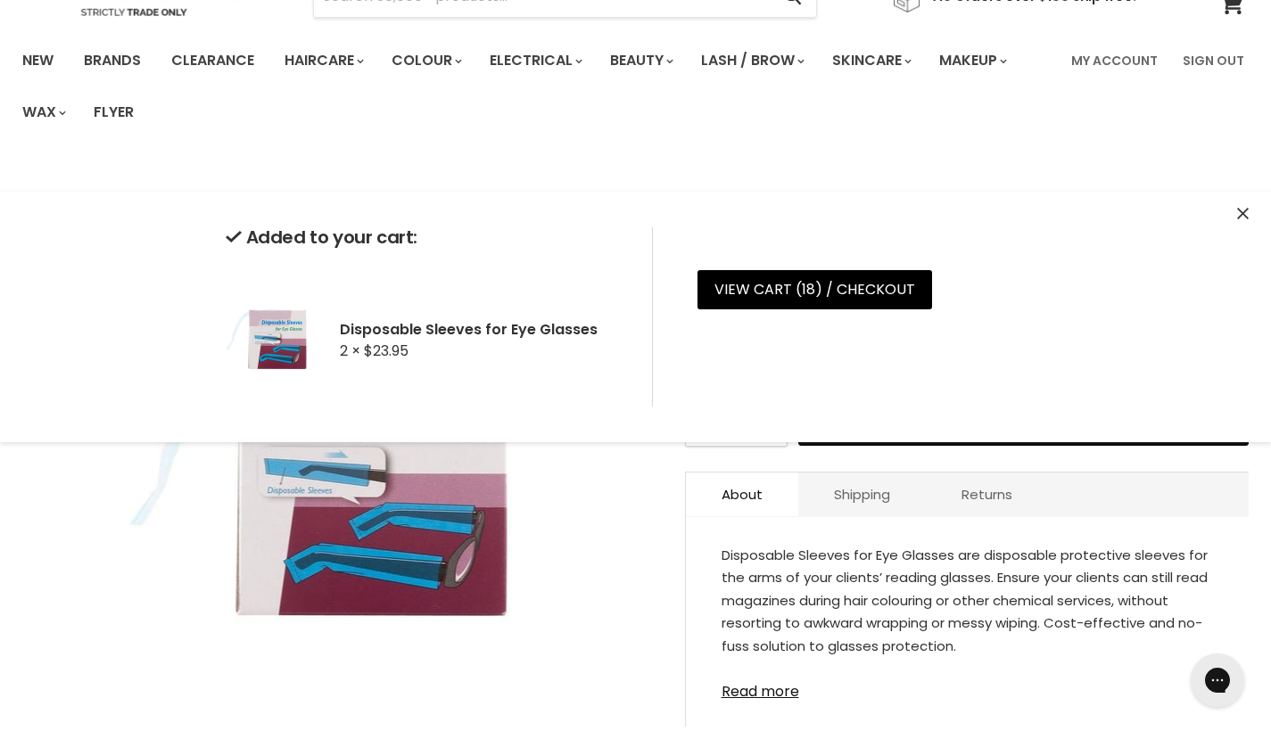
scroll to position [0, 0]
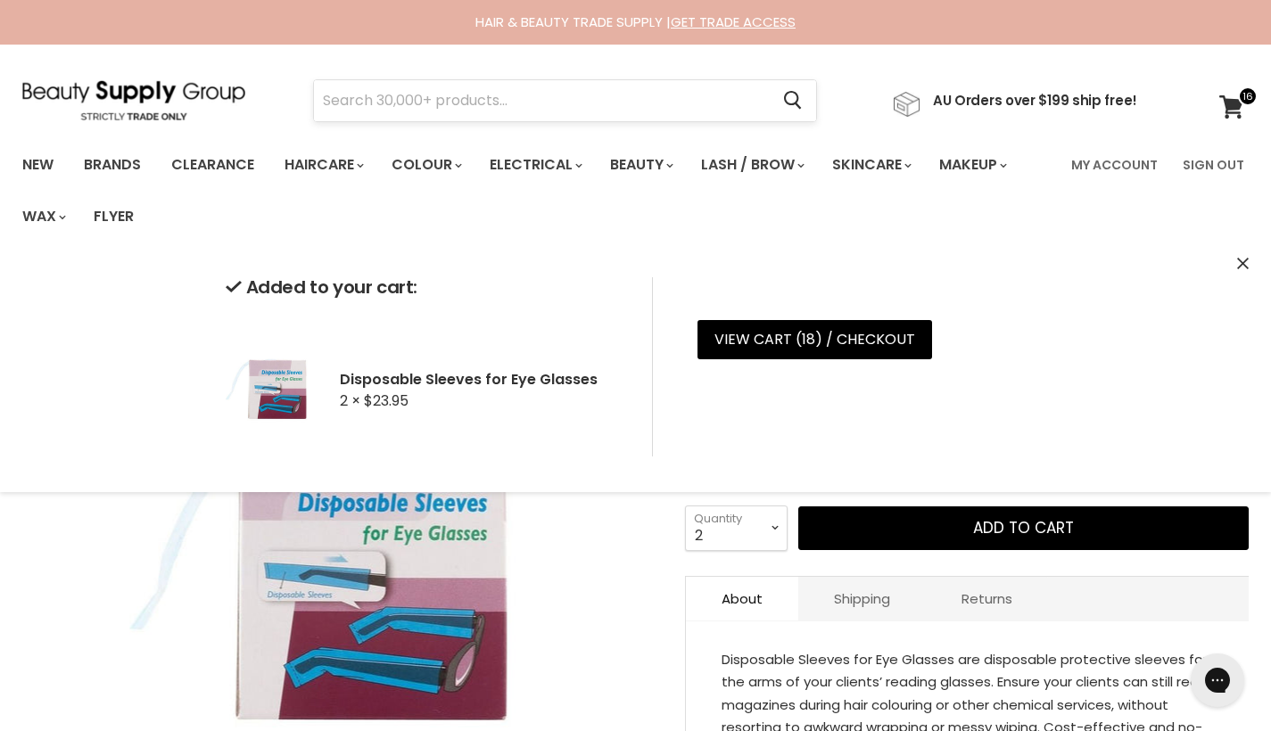
click at [514, 104] on input "Search" at bounding box center [541, 100] width 455 height 41
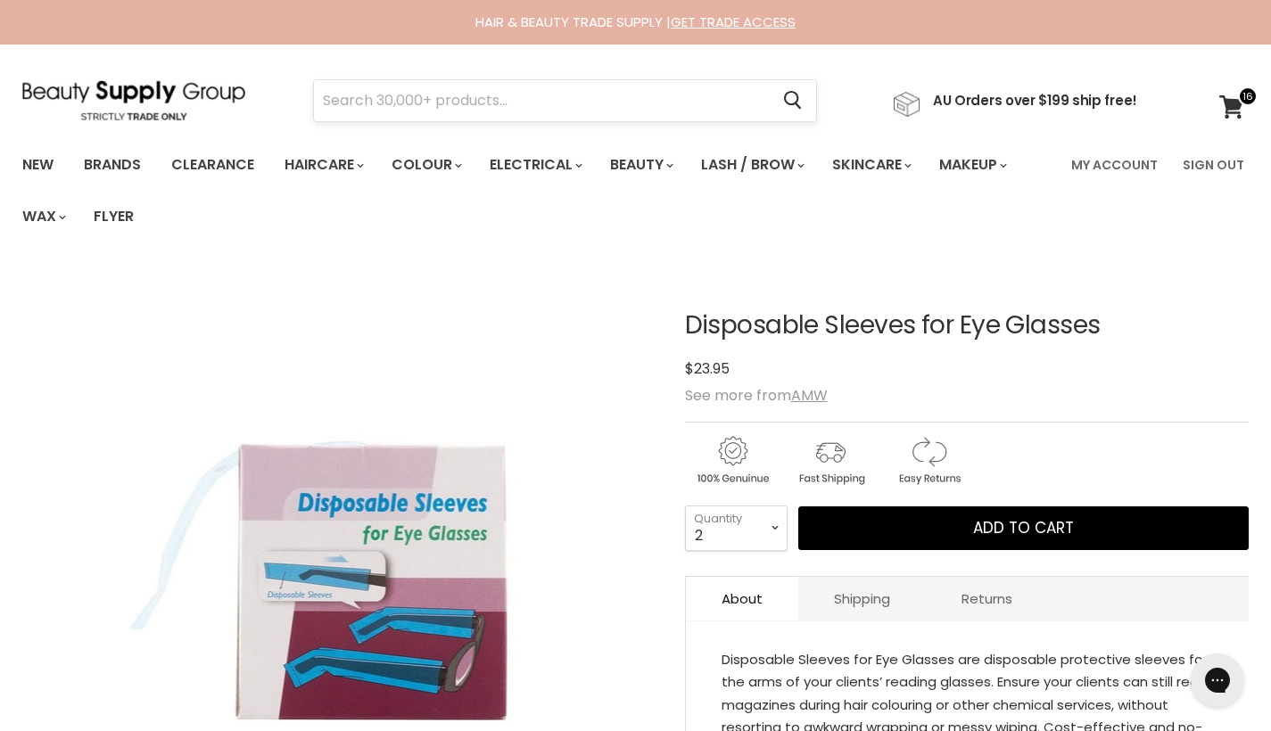
scroll to position [267, 0]
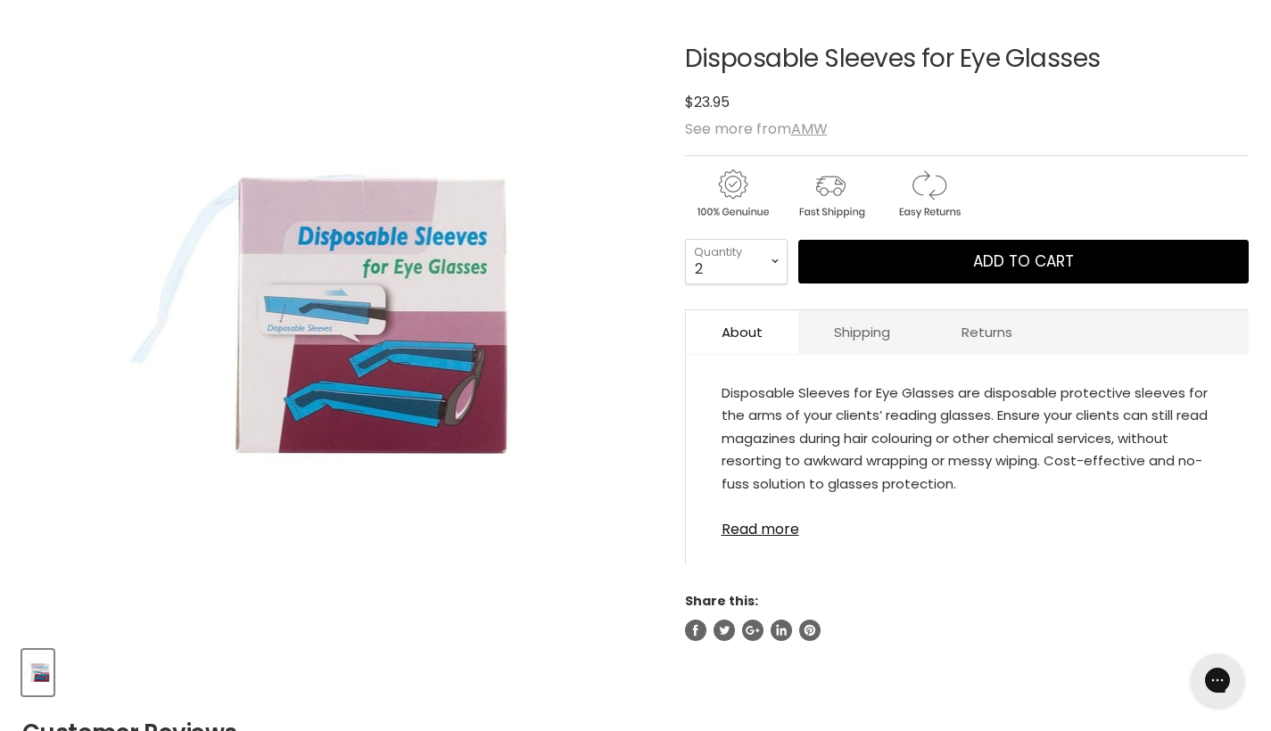
click at [514, 104] on img "Disposable Sleeves for Eye Glasses image. Click or Scroll to Zoom." at bounding box center [338, 316] width 417 height 624
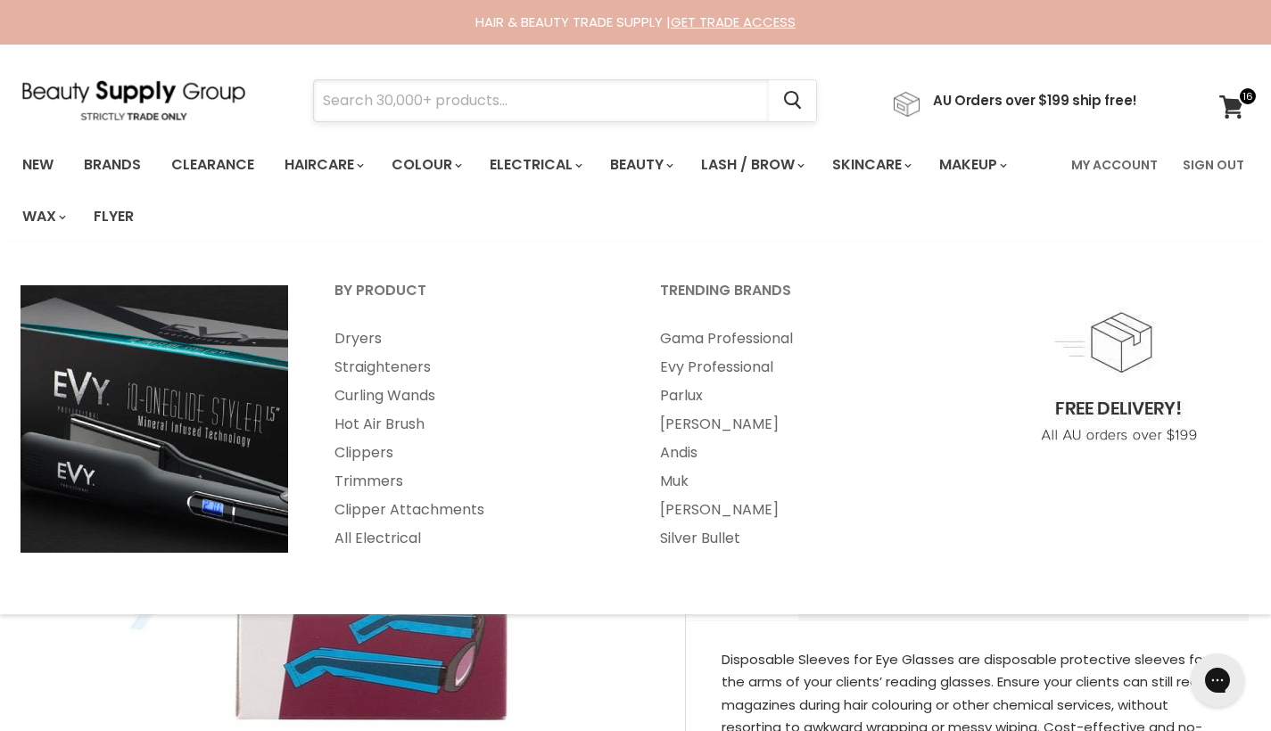
click at [562, 108] on input "Search" at bounding box center [541, 100] width 455 height 41
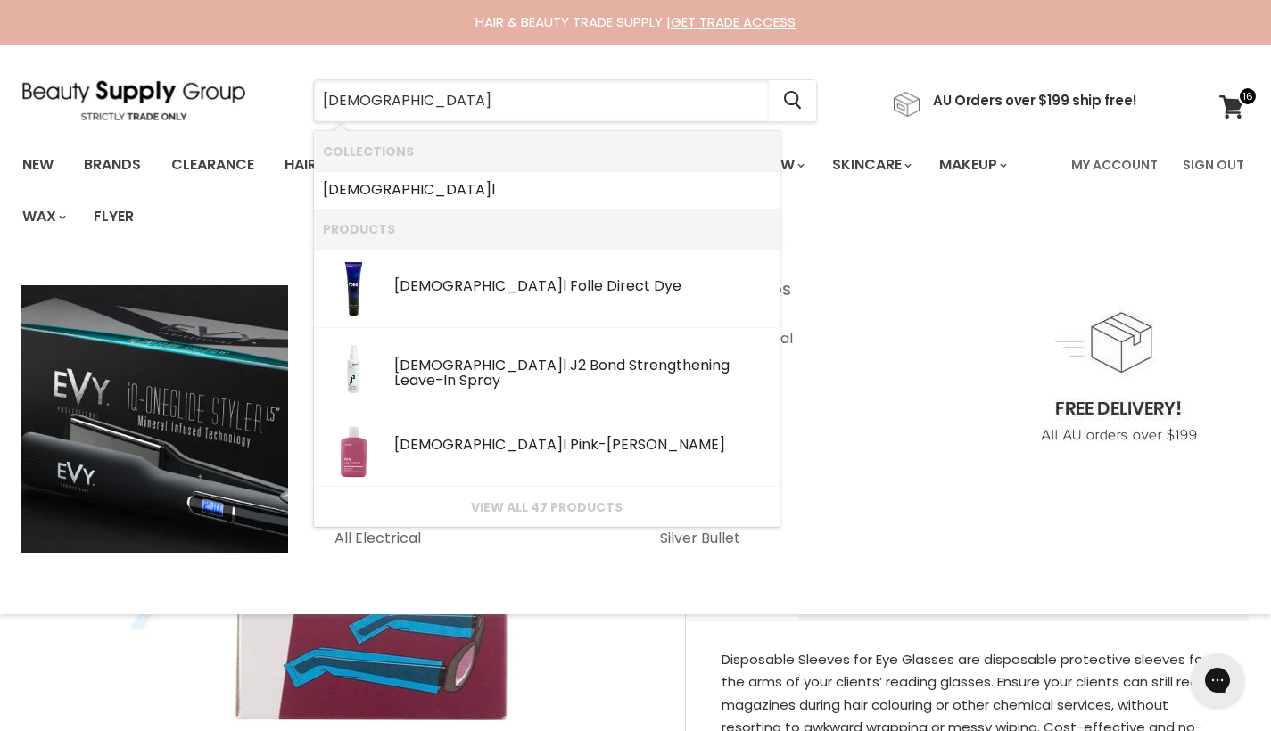
type input "jeval"
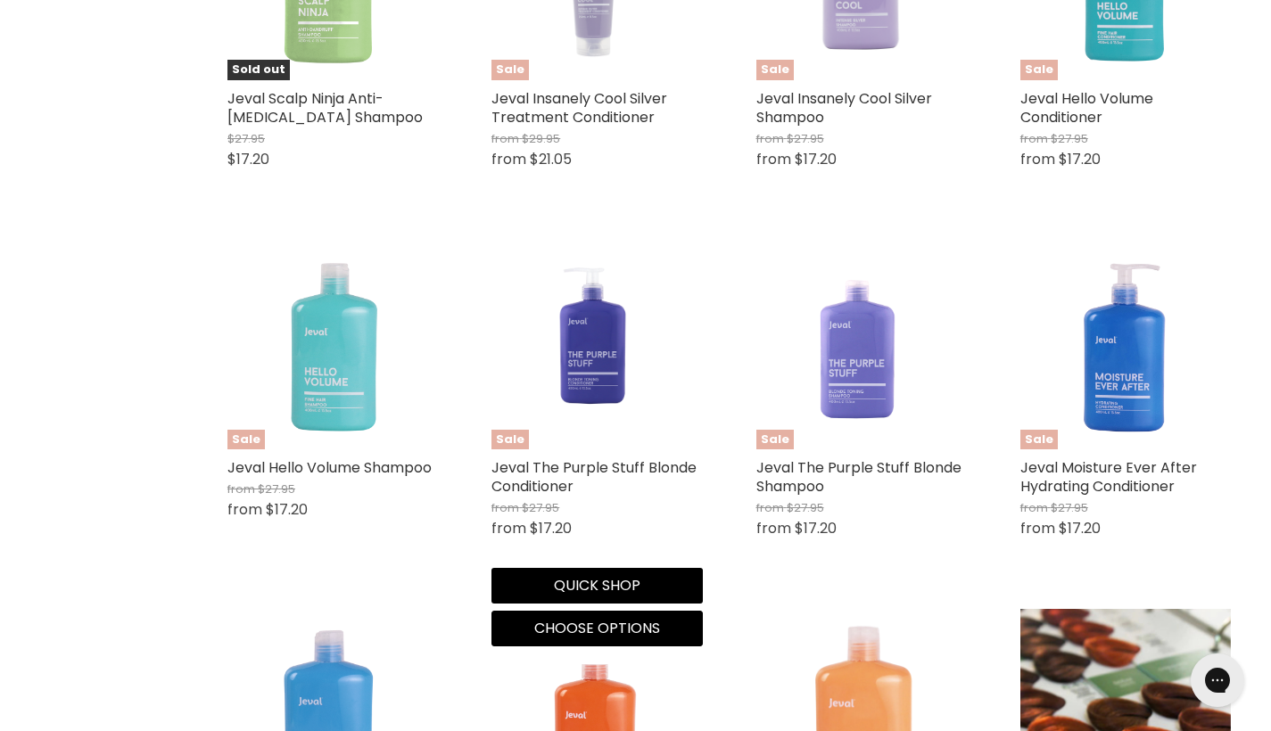
scroll to position [2327, 0]
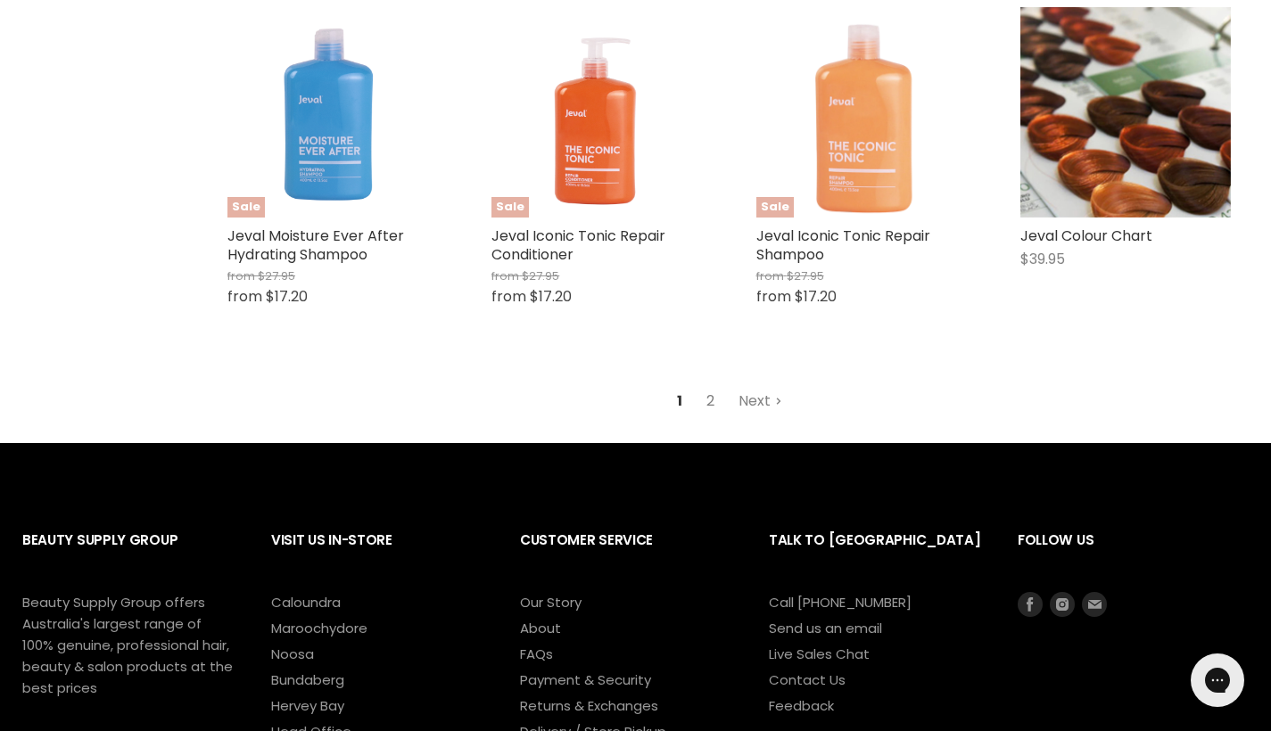
click at [707, 392] on link "2" at bounding box center [711, 401] width 28 height 32
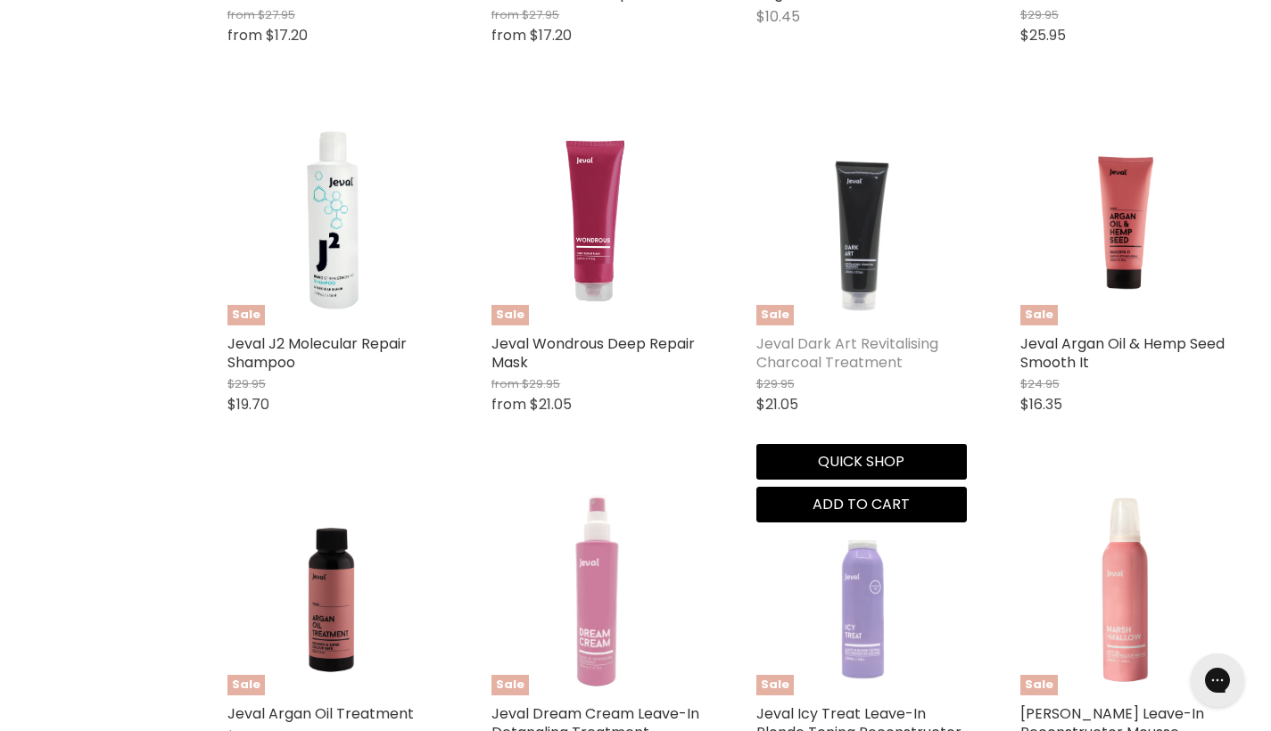
scroll to position [1244, 0]
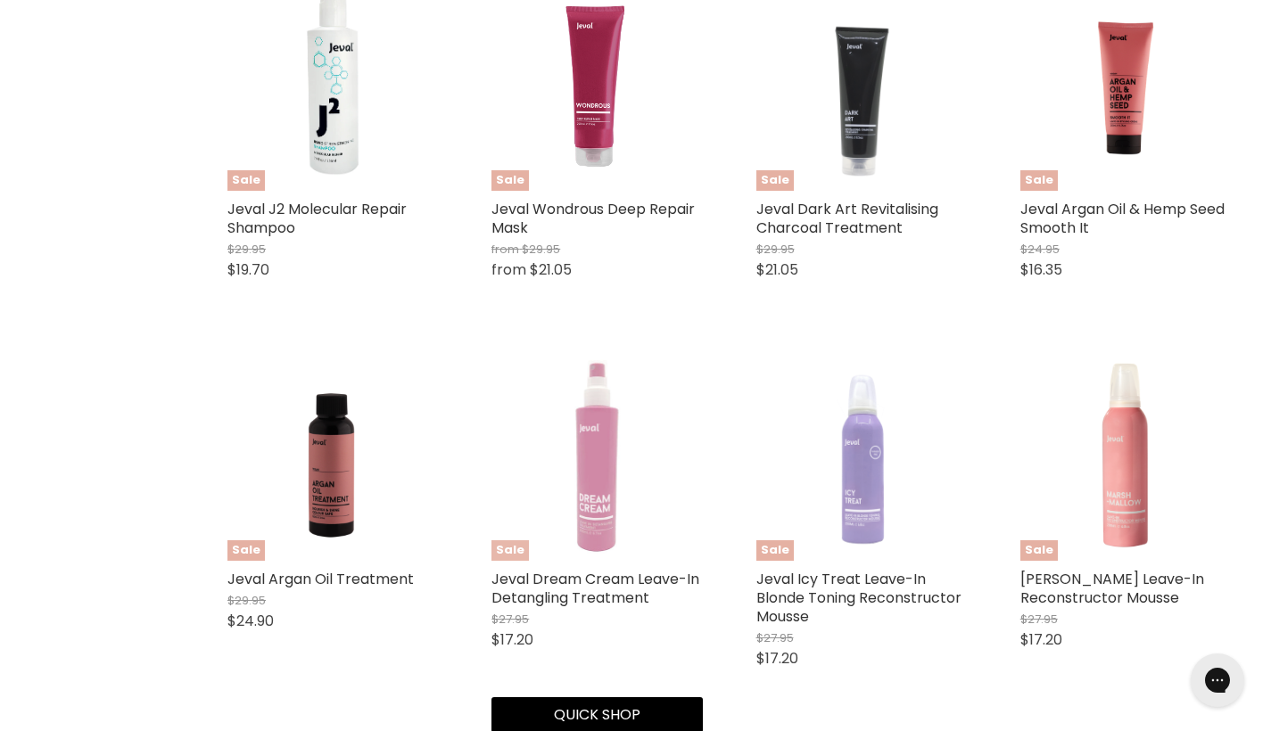
click at [615, 482] on img "Main content" at bounding box center [596, 456] width 210 height 210
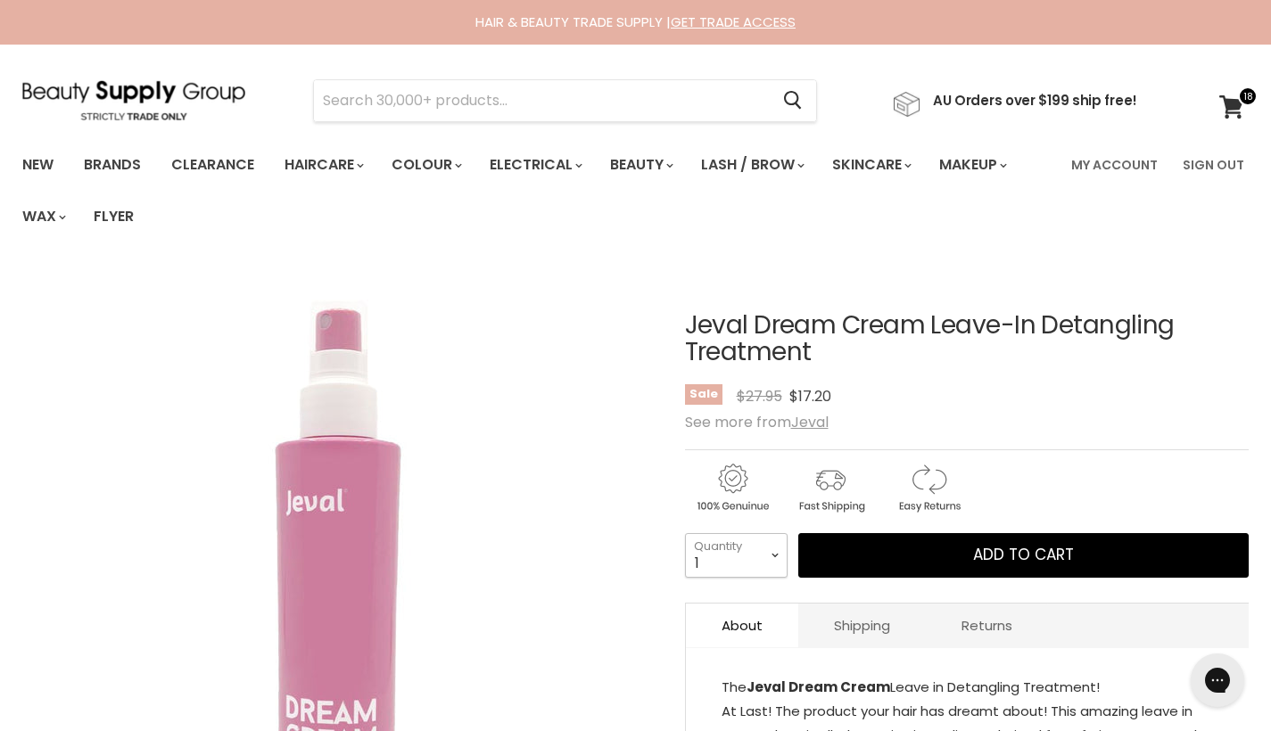
select select "2"
type input "2"
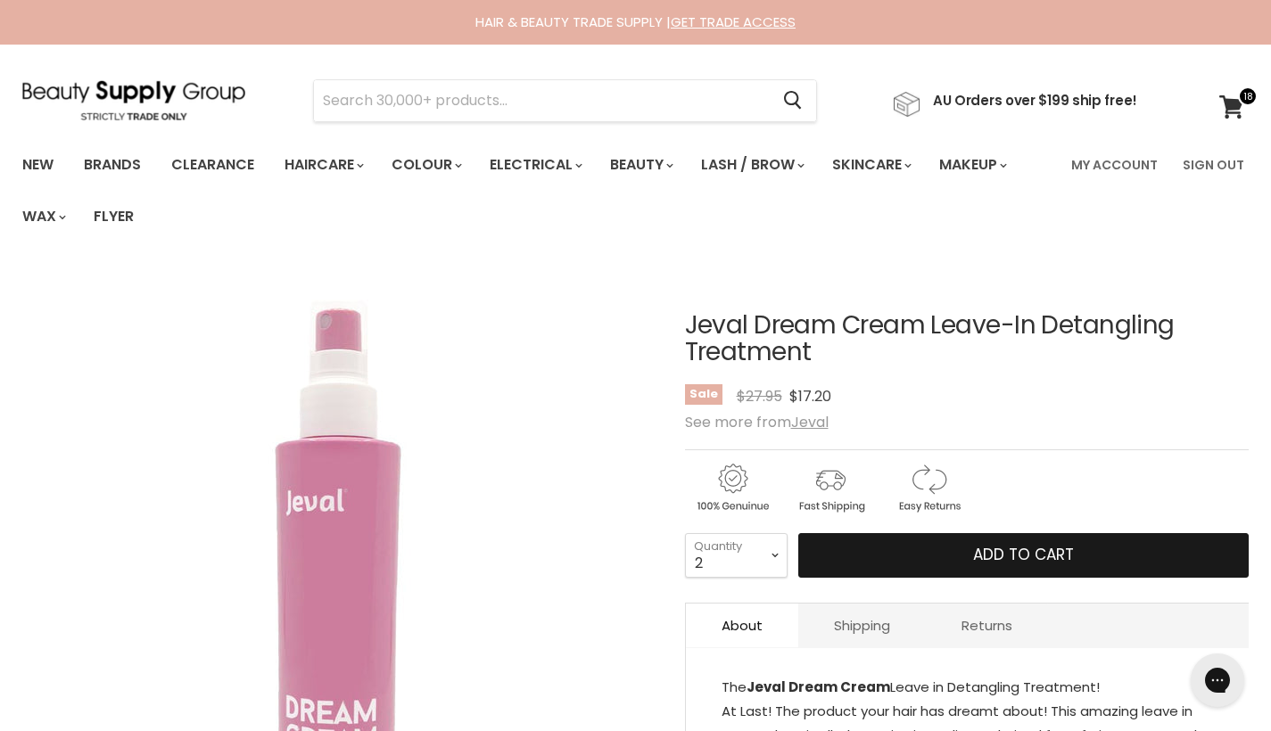
click at [868, 543] on button "Add to cart" at bounding box center [1023, 555] width 451 height 45
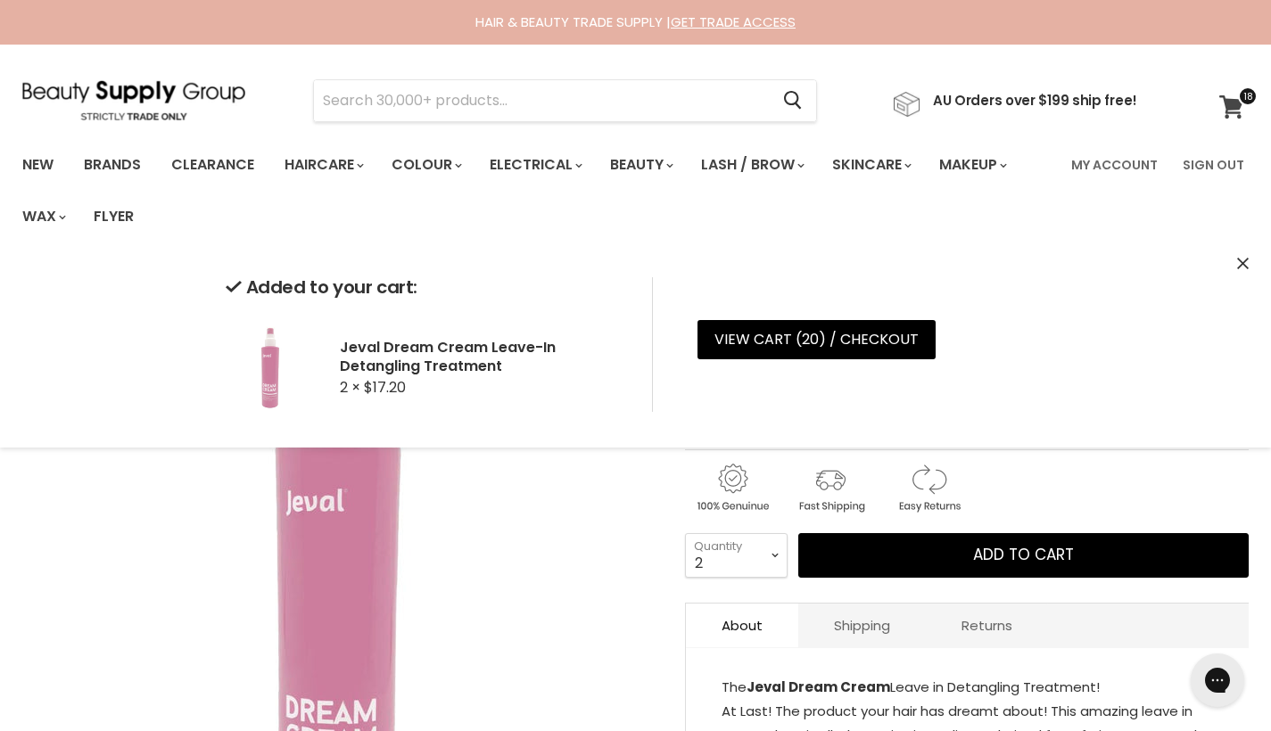
click at [1238, 112] on icon at bounding box center [1231, 106] width 24 height 23
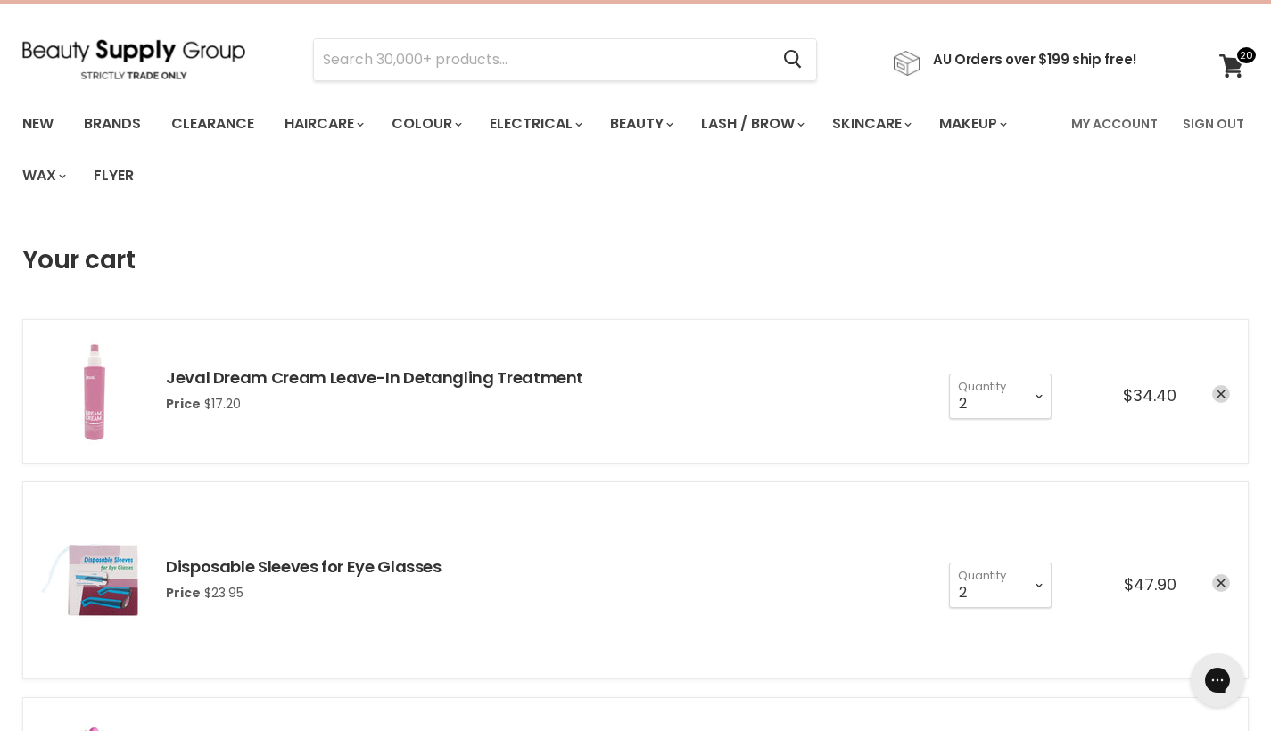
scroll to position [195, 0]
